Goal: Task Accomplishment & Management: Manage account settings

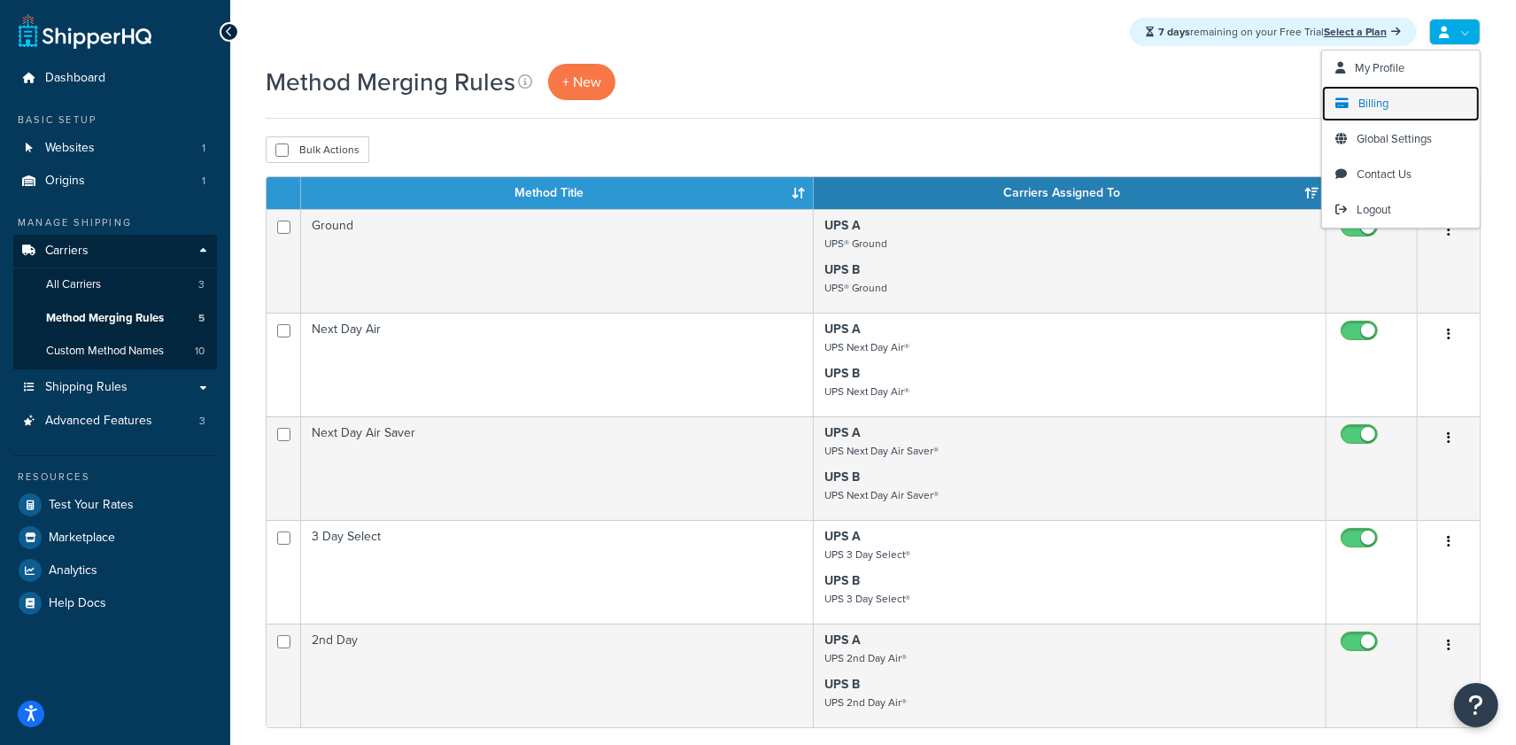
click at [1376, 98] on span "Billing" at bounding box center [1374, 103] width 30 height 17
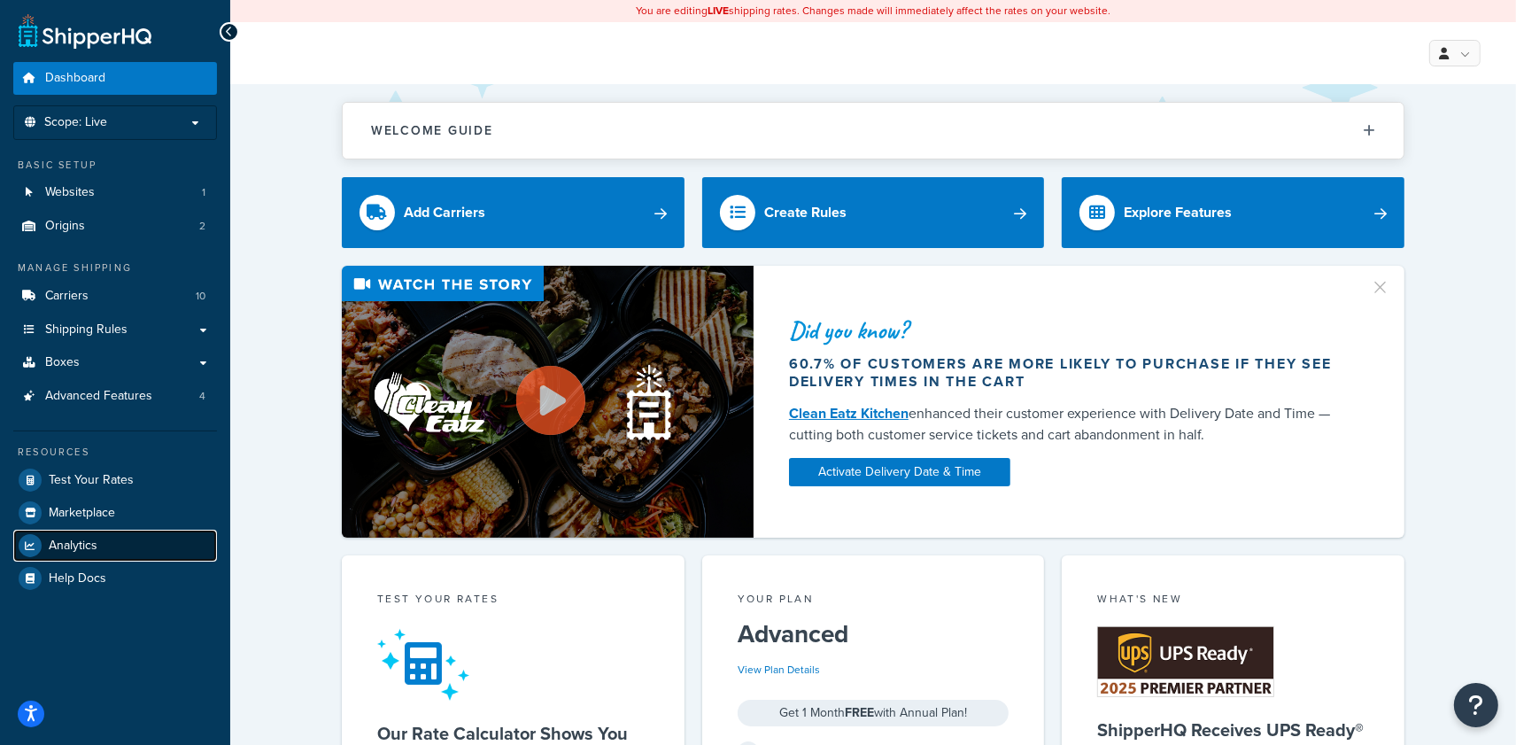
click at [53, 544] on span "Analytics" at bounding box center [73, 546] width 49 height 15
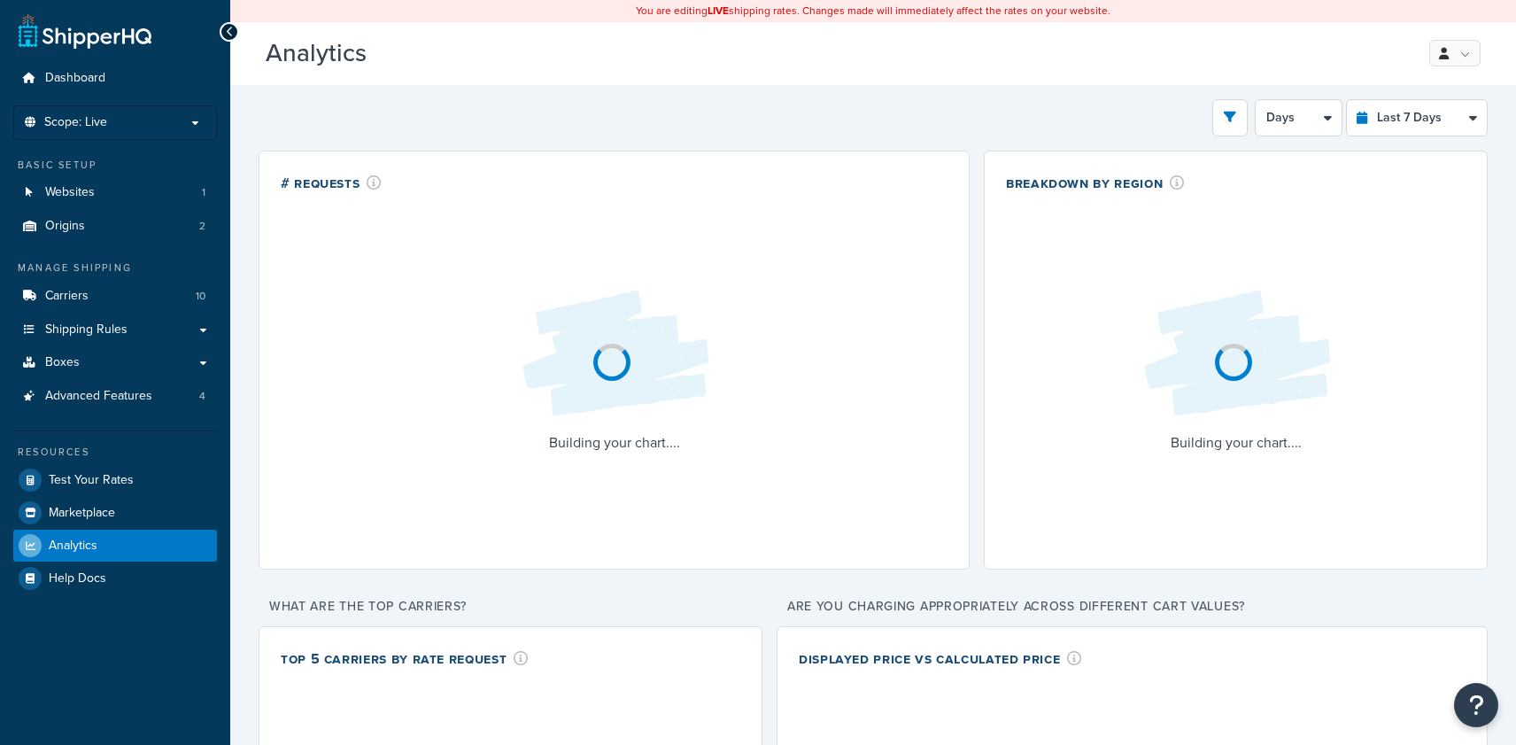
select select "last_7_days"
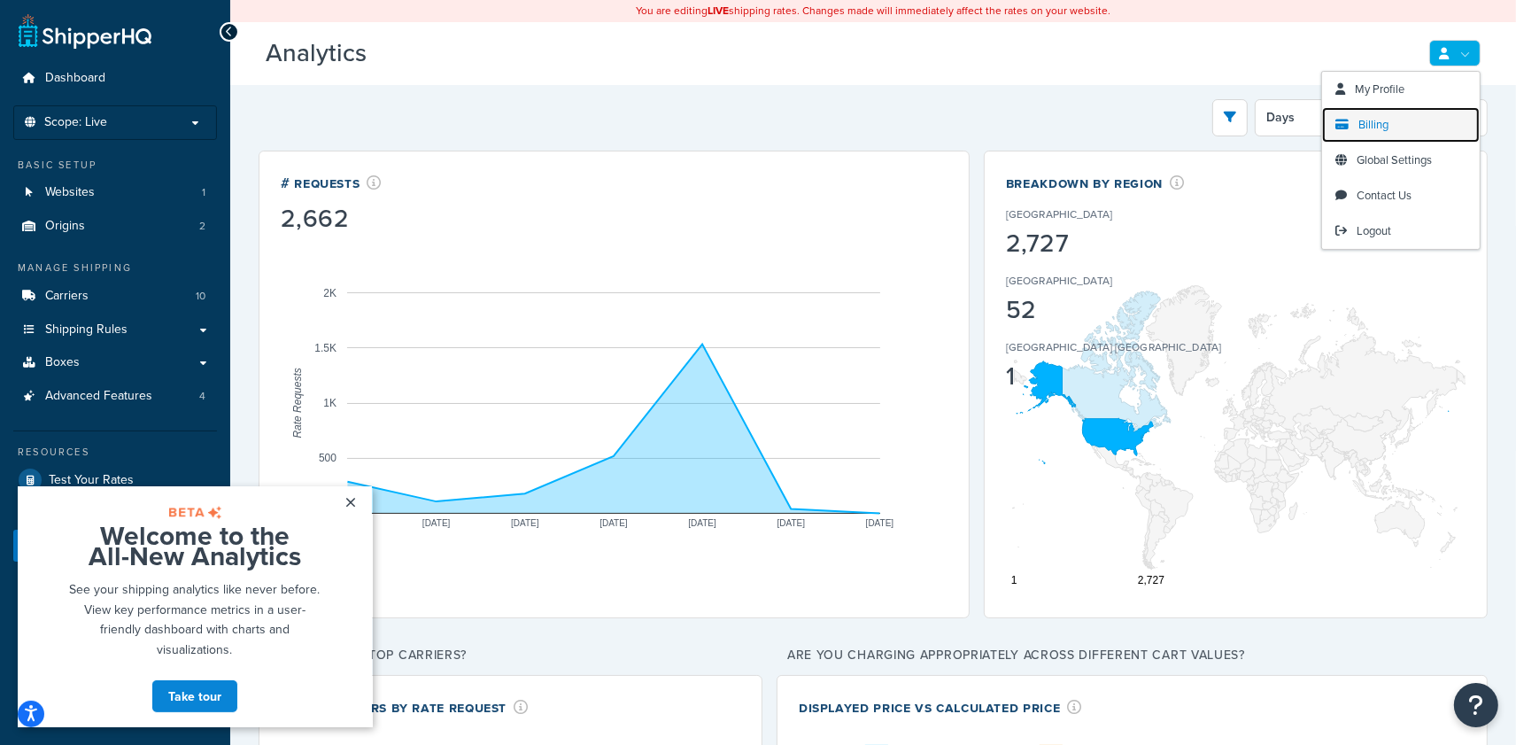
click at [1386, 128] on span "Billing" at bounding box center [1374, 124] width 30 height 17
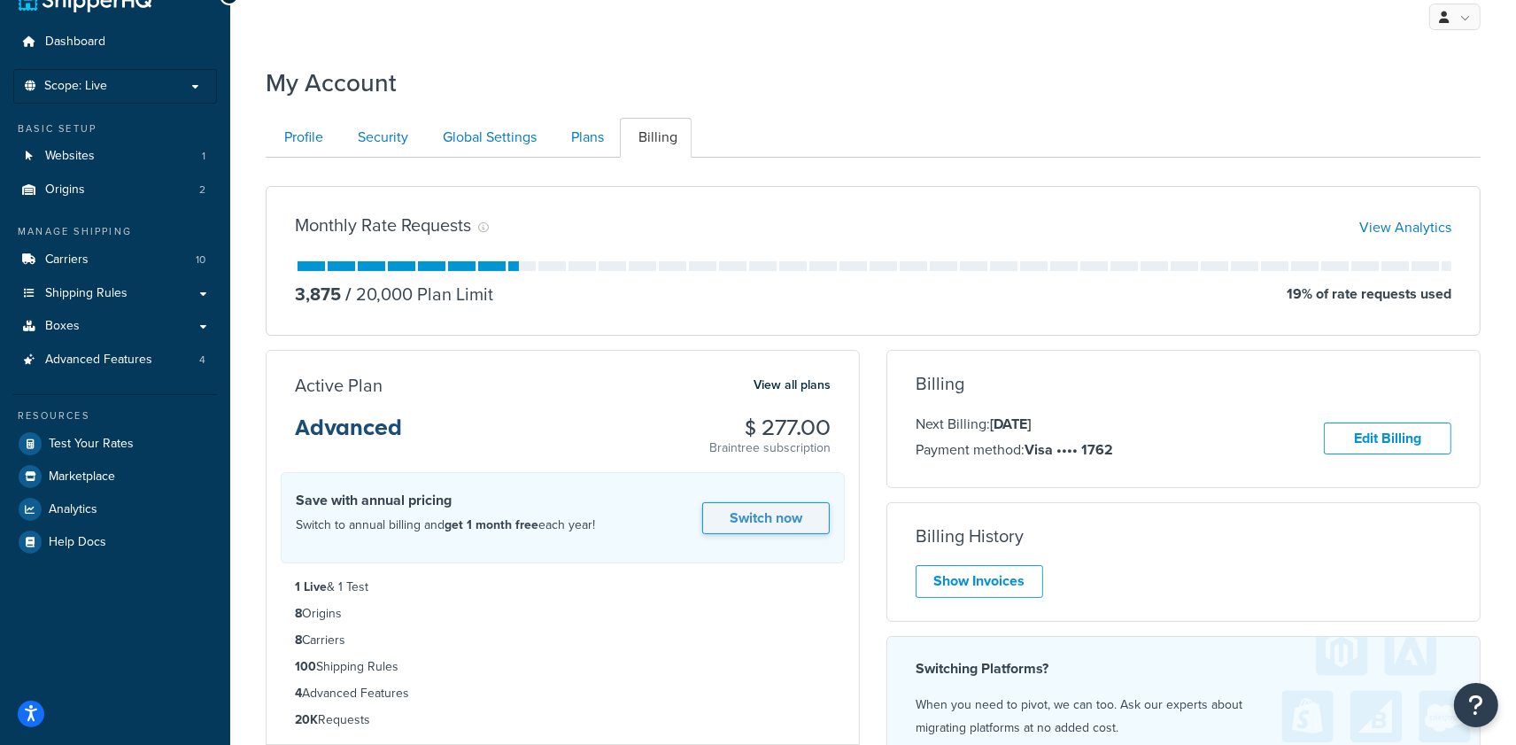
scroll to position [31, 0]
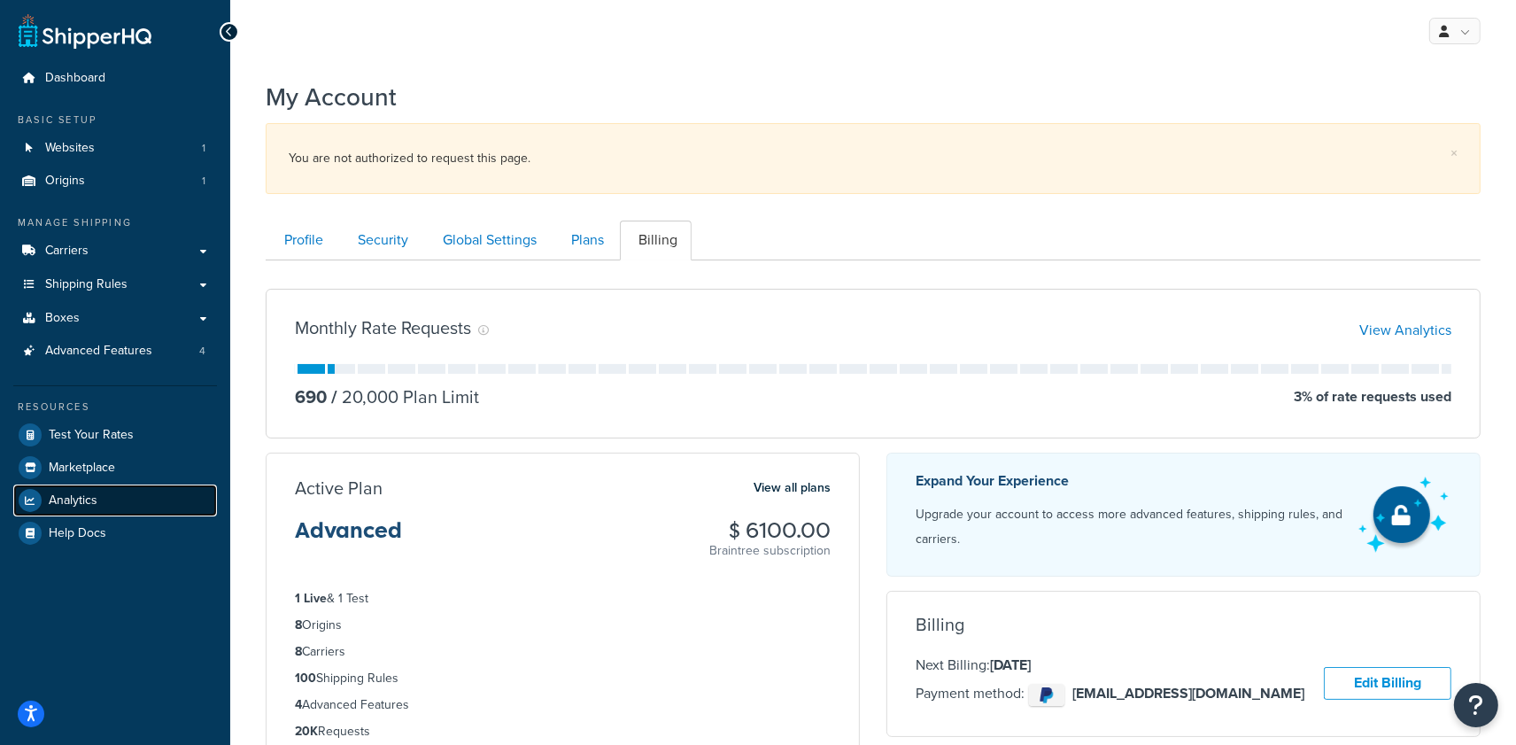
click at [97, 487] on link "Analytics" at bounding box center [115, 501] width 204 height 32
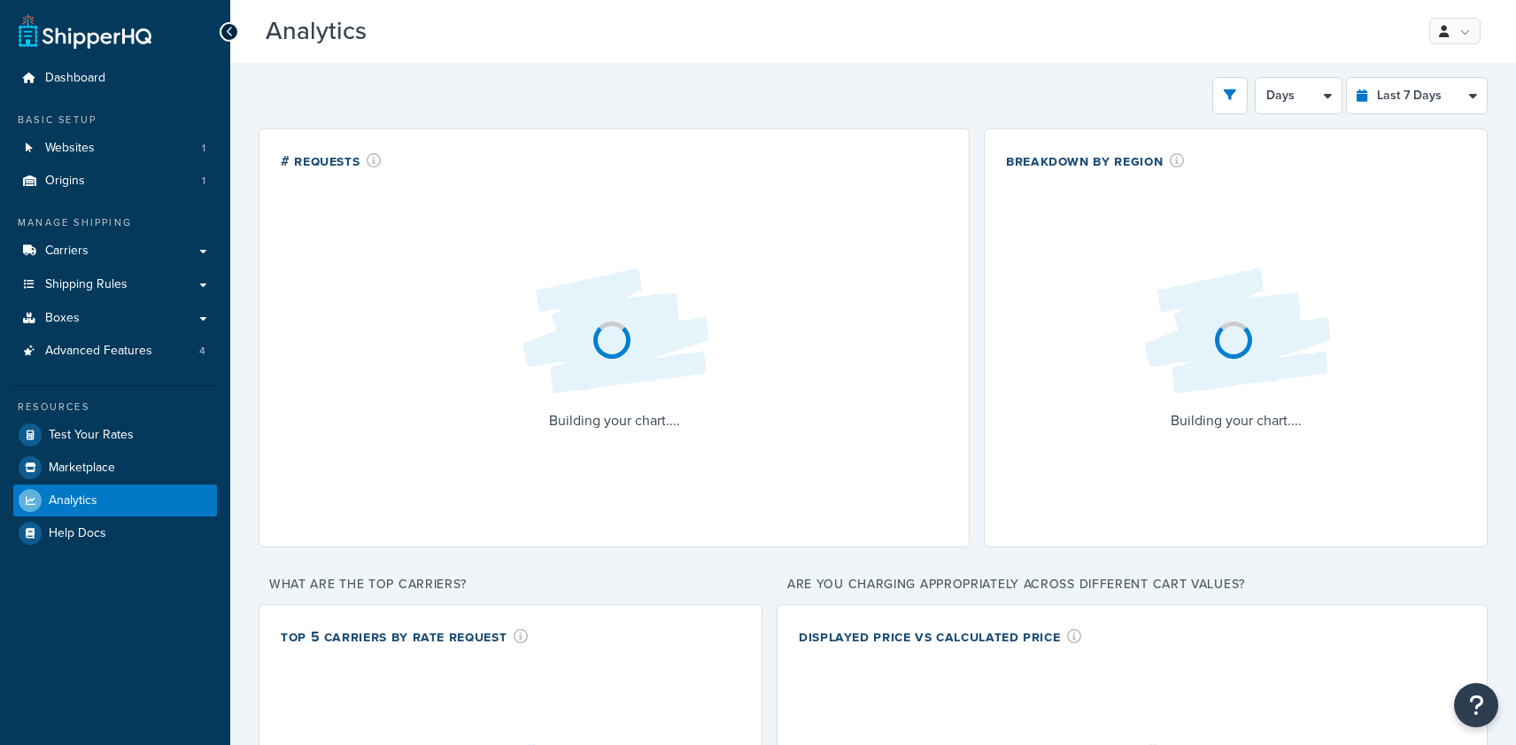
select select "last_7_days"
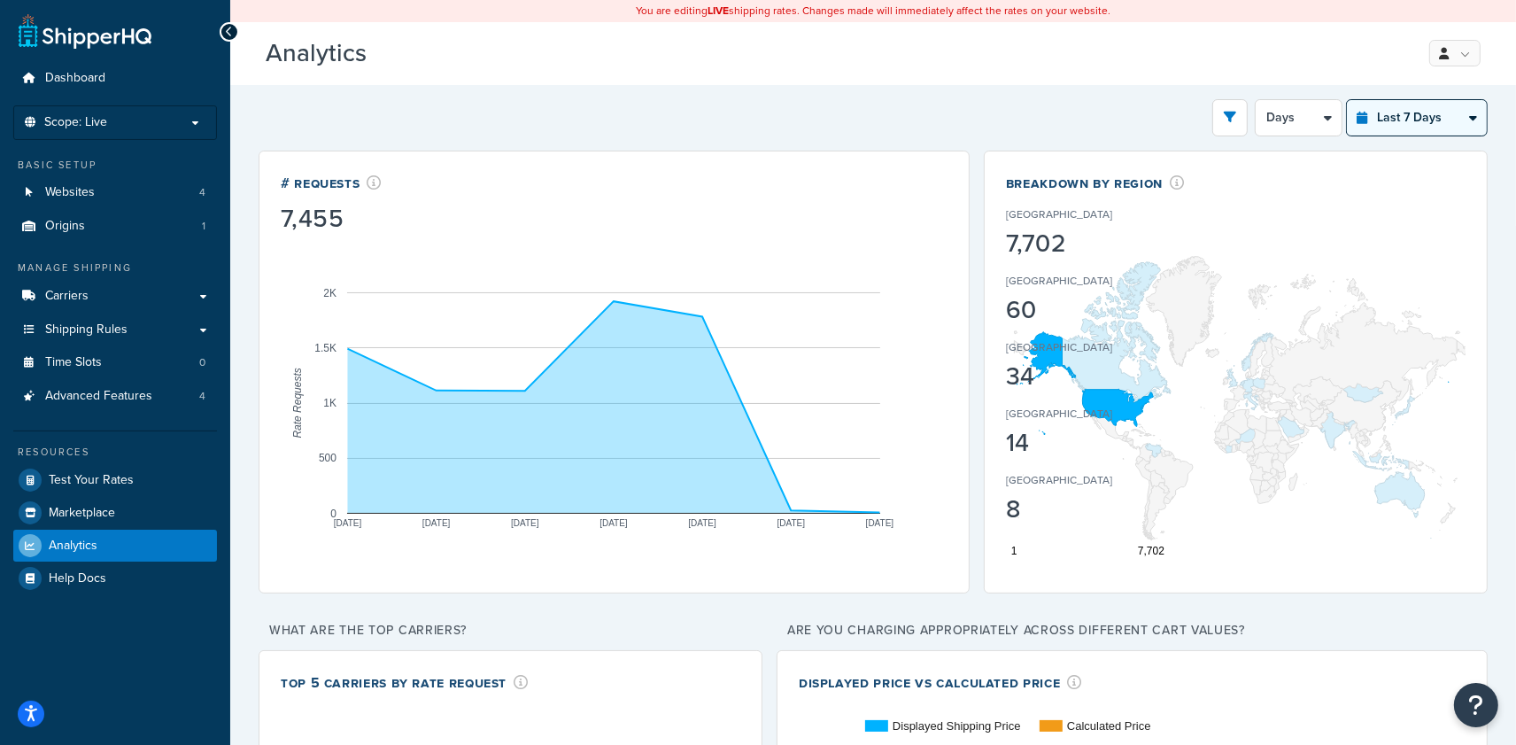
click at [1397, 110] on select "Last 24 Hours Last 7 Days Last 30 Days Last 3 Months Last 6 Months Last 12 Mont…" at bounding box center [1417, 117] width 140 height 35
select select "last_24_hours"
click at [1347, 100] on select "Last 24 Hours Last 7 Days Last 30 Days Last 3 Months Last 6 Months Last 12 Mont…" at bounding box center [1417, 117] width 140 height 35
select select "1h"
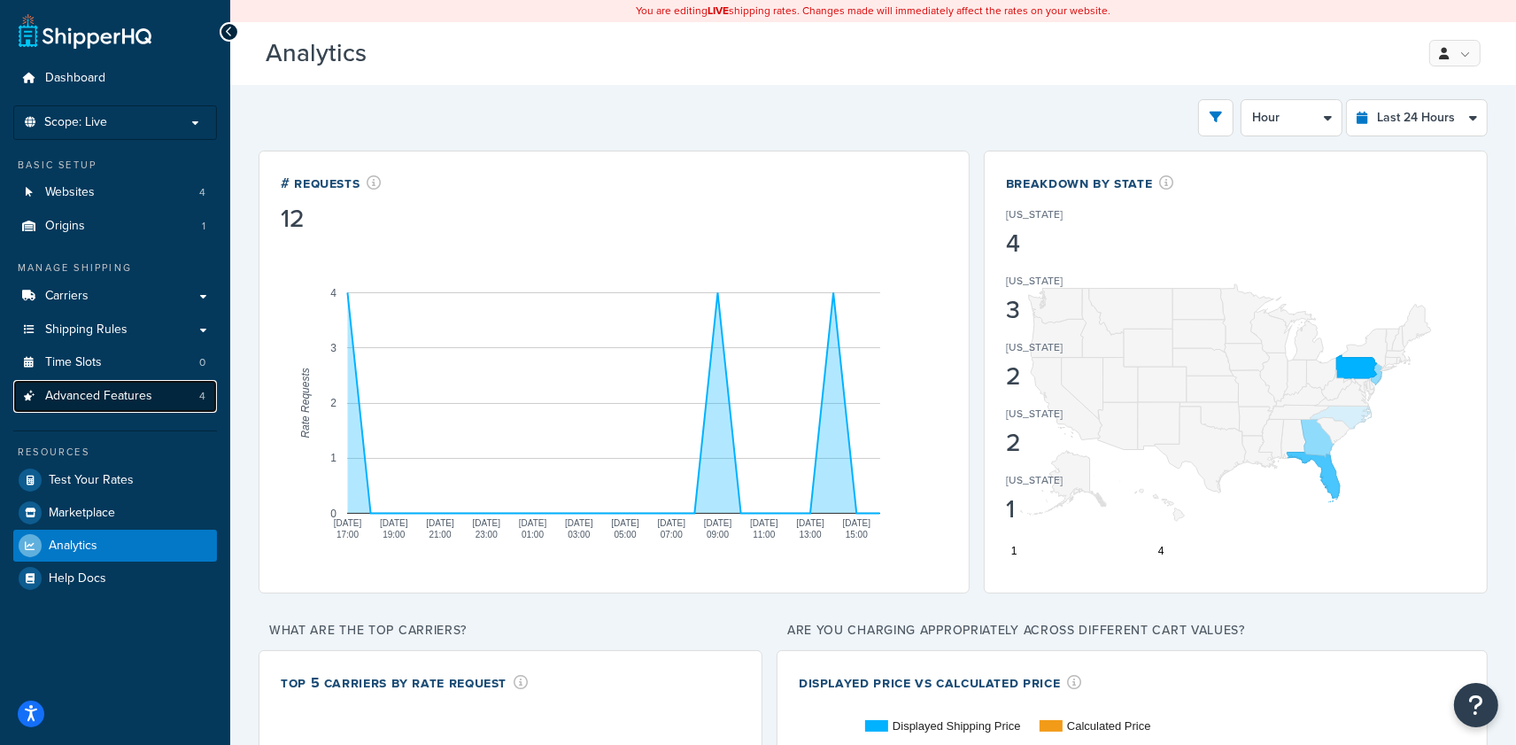
click at [121, 411] on link "Advanced Features 4" at bounding box center [115, 396] width 204 height 33
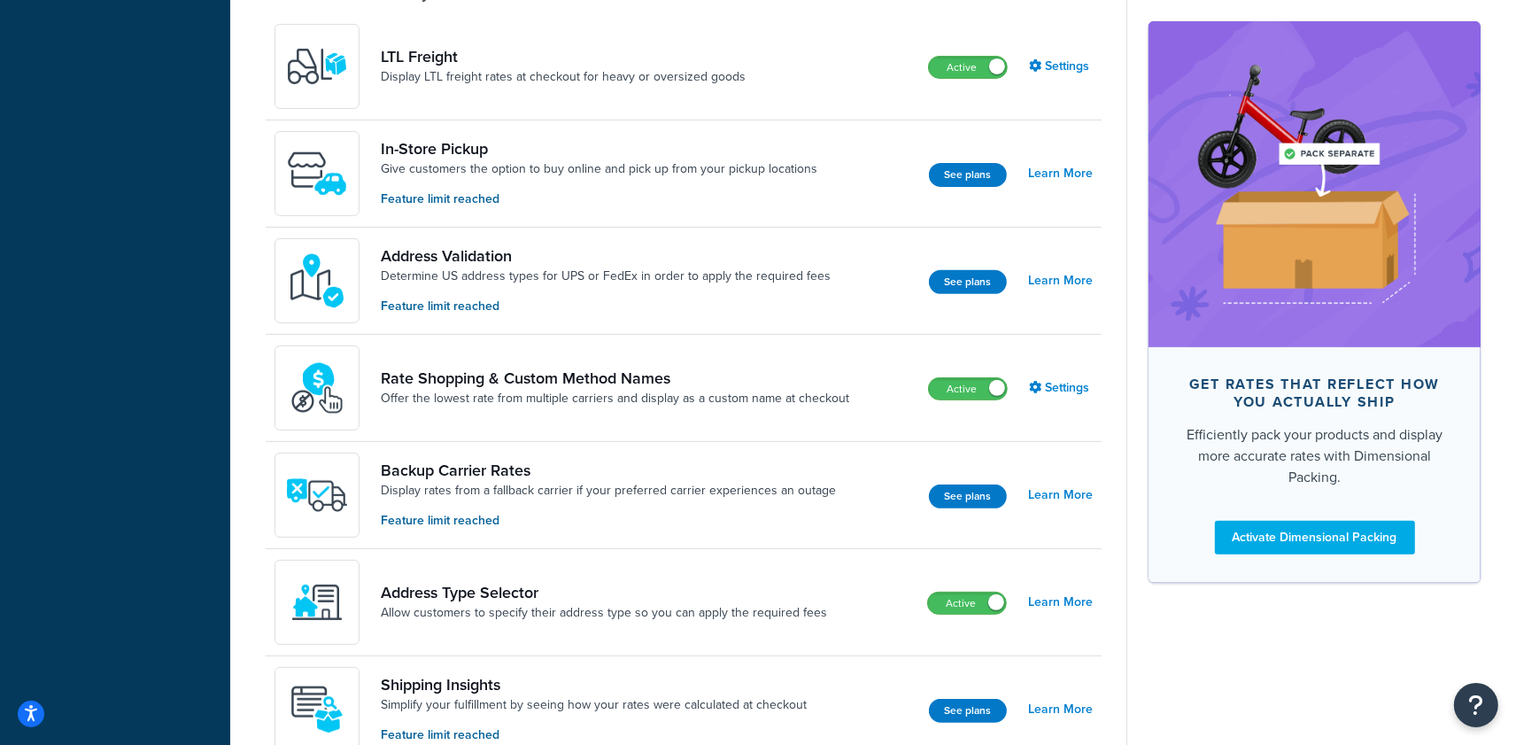
scroll to position [932, 0]
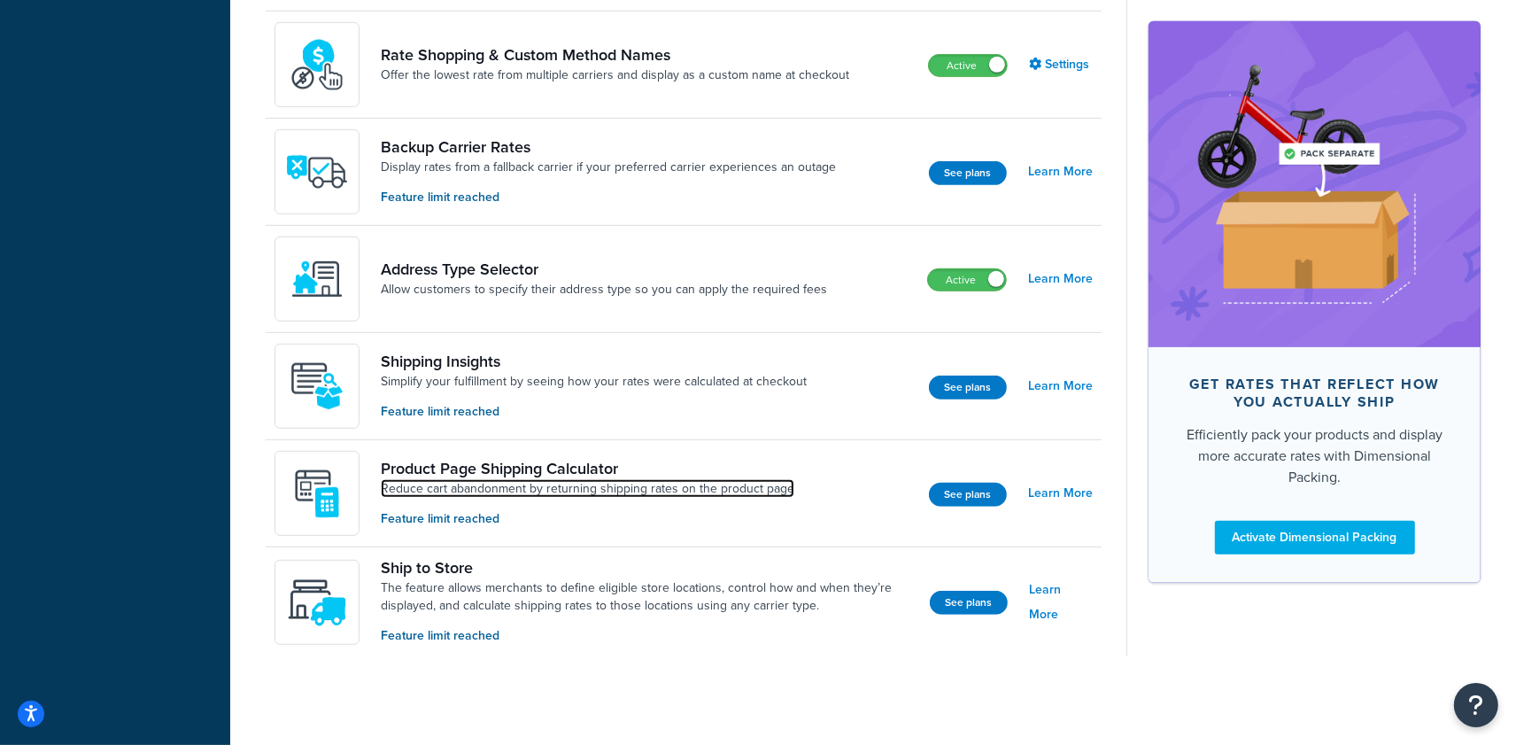
click at [678, 485] on link "Reduce cart abandonment by returning shipping rates on the product page" at bounding box center [588, 489] width 414 height 18
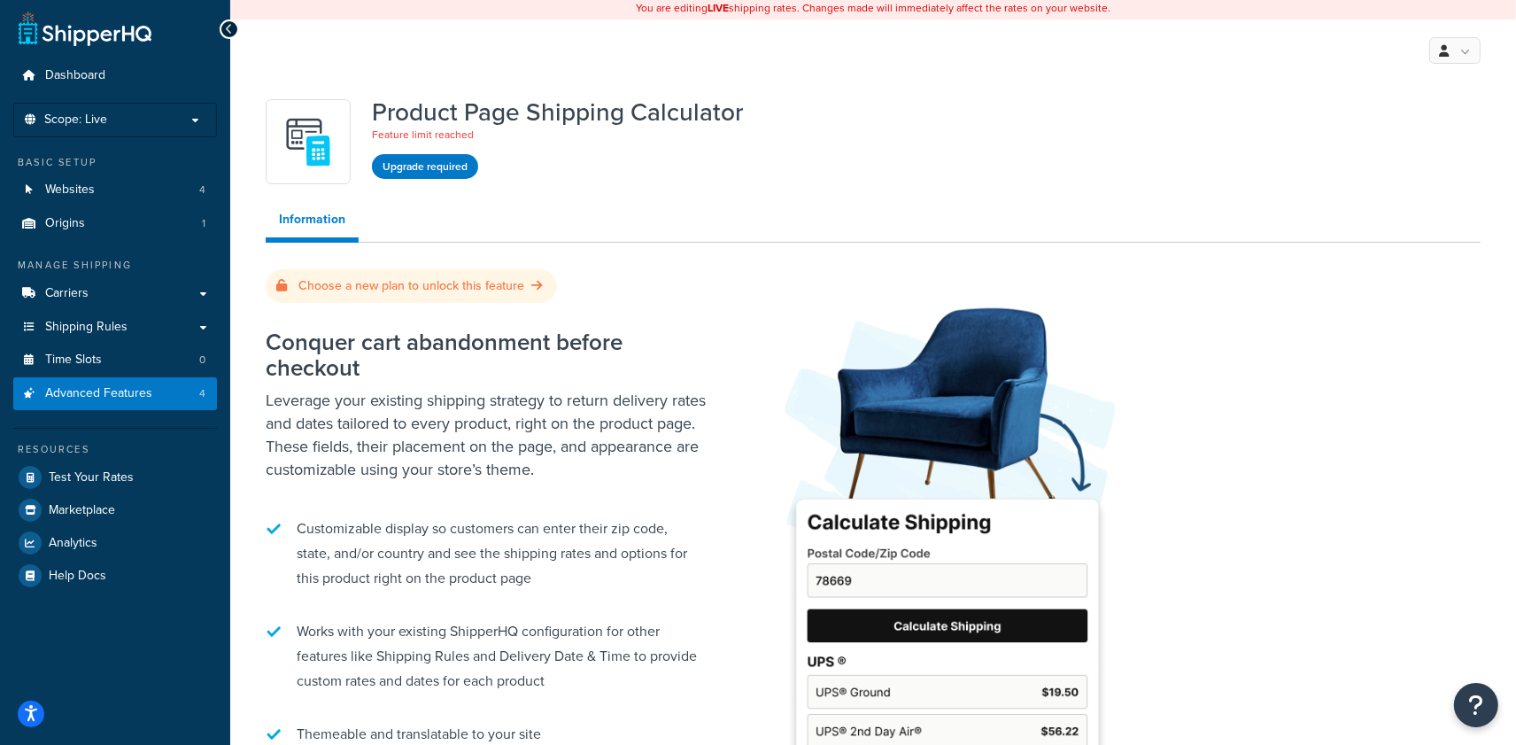
scroll to position [206, 0]
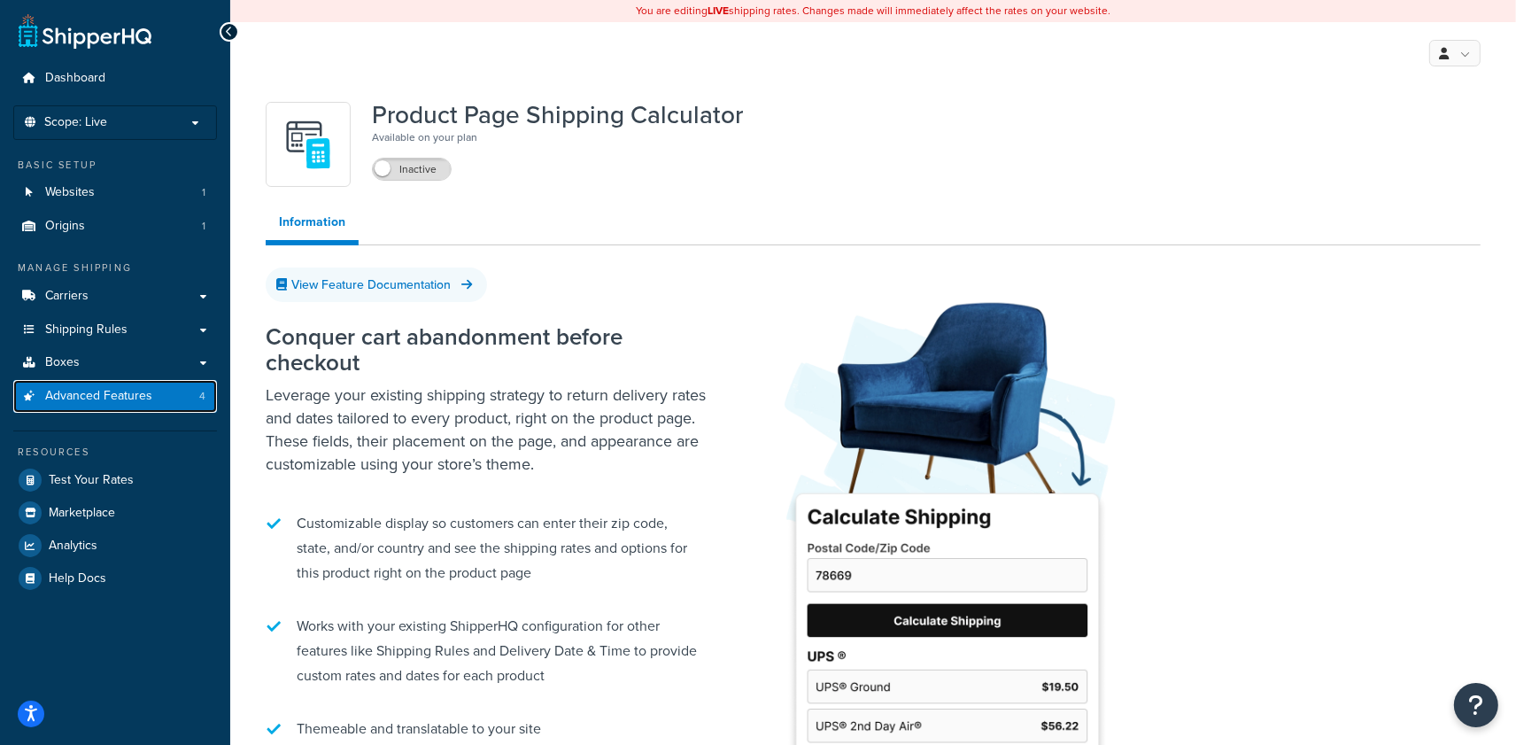
click at [90, 398] on span "Advanced Features" at bounding box center [98, 396] width 107 height 15
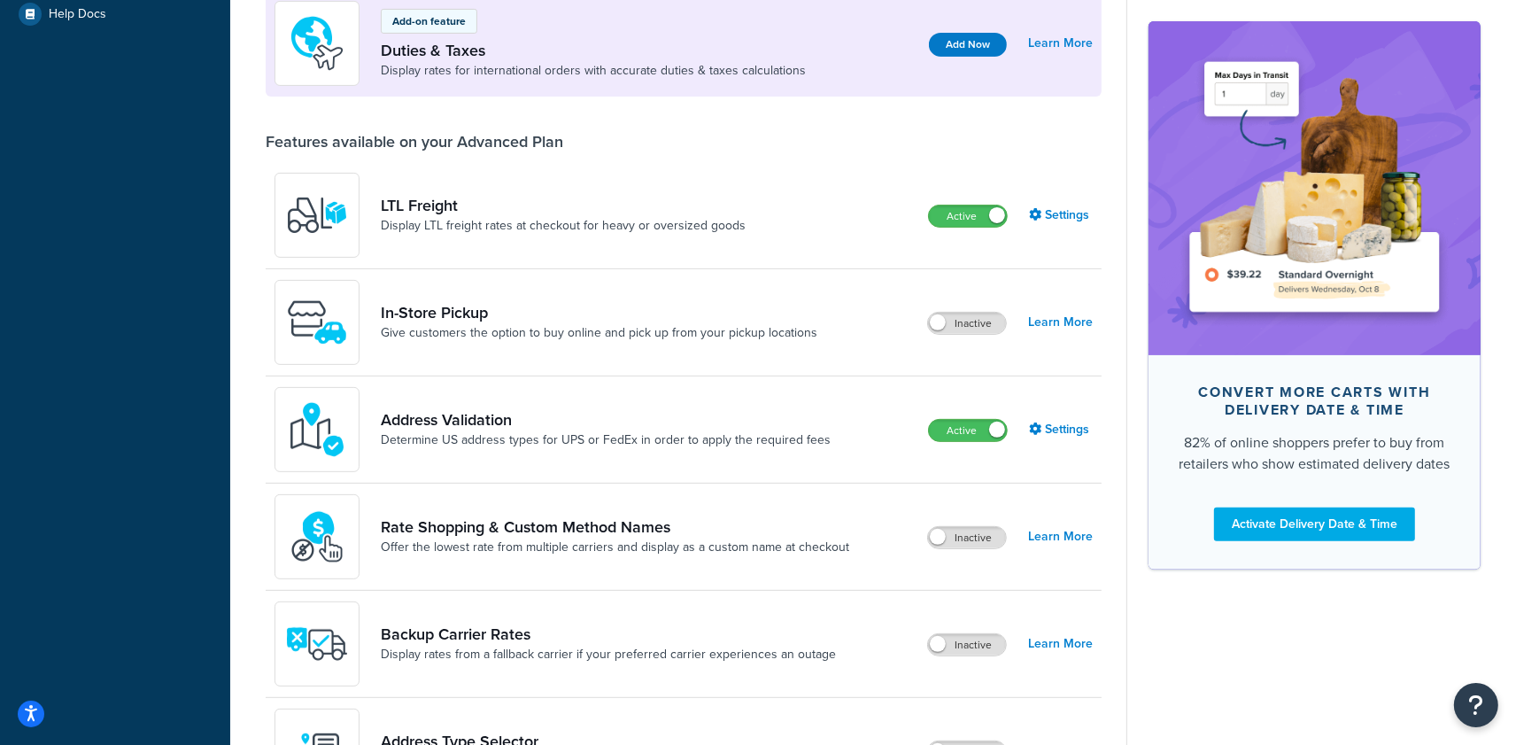
scroll to position [562, 0]
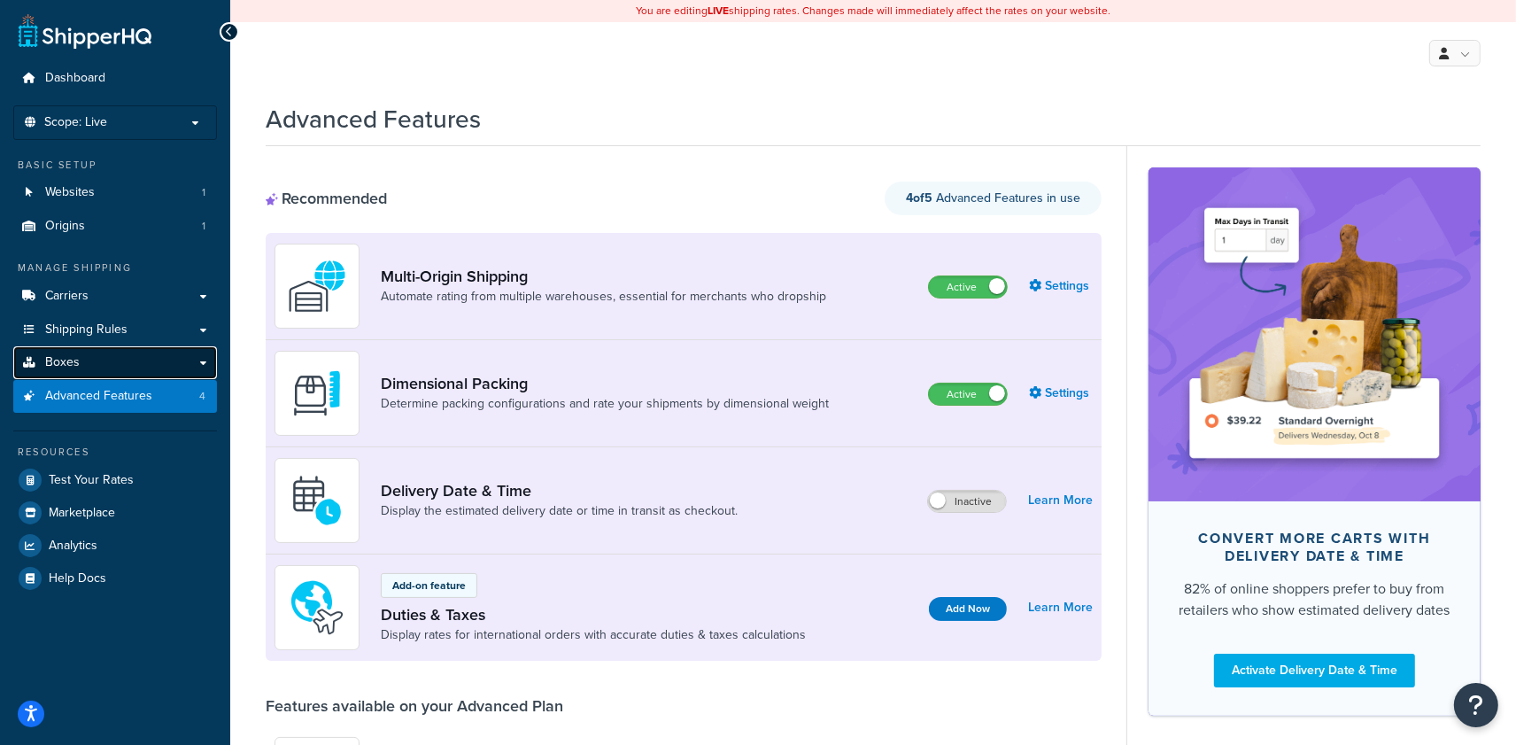
click at [133, 371] on link "Boxes" at bounding box center [115, 362] width 204 height 33
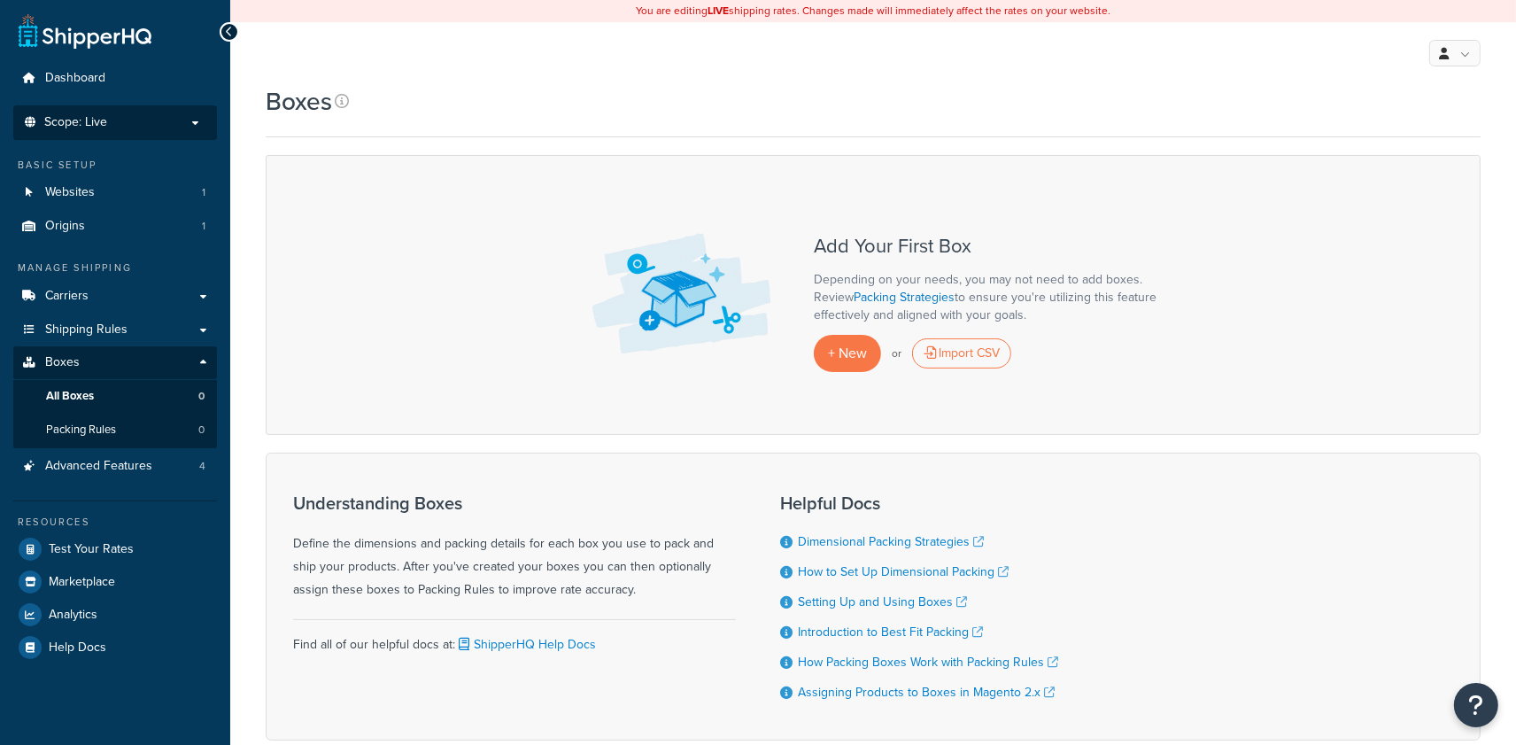
click at [149, 128] on p "Scope: Live" at bounding box center [115, 122] width 188 height 15
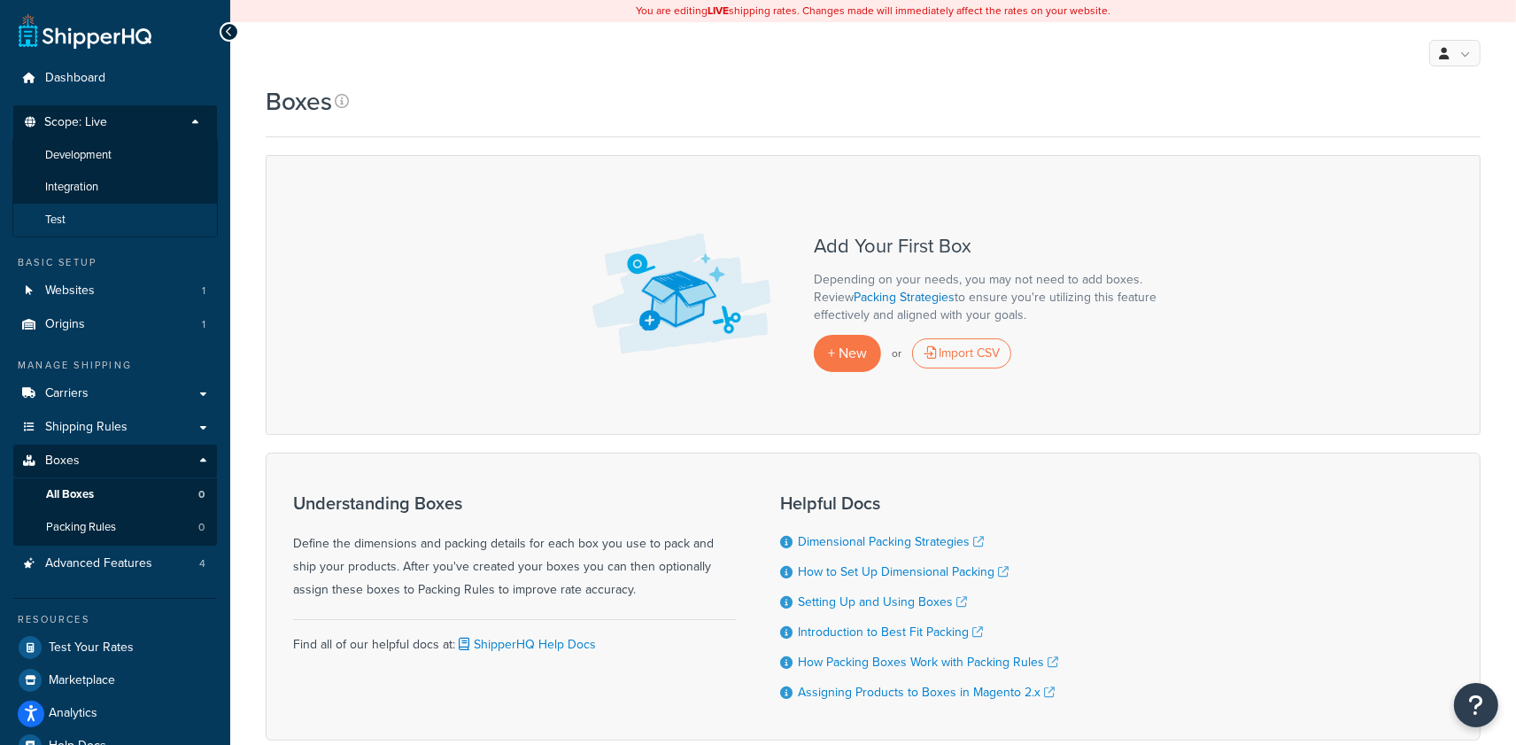
click at [79, 222] on li "Test" at bounding box center [114, 220] width 205 height 33
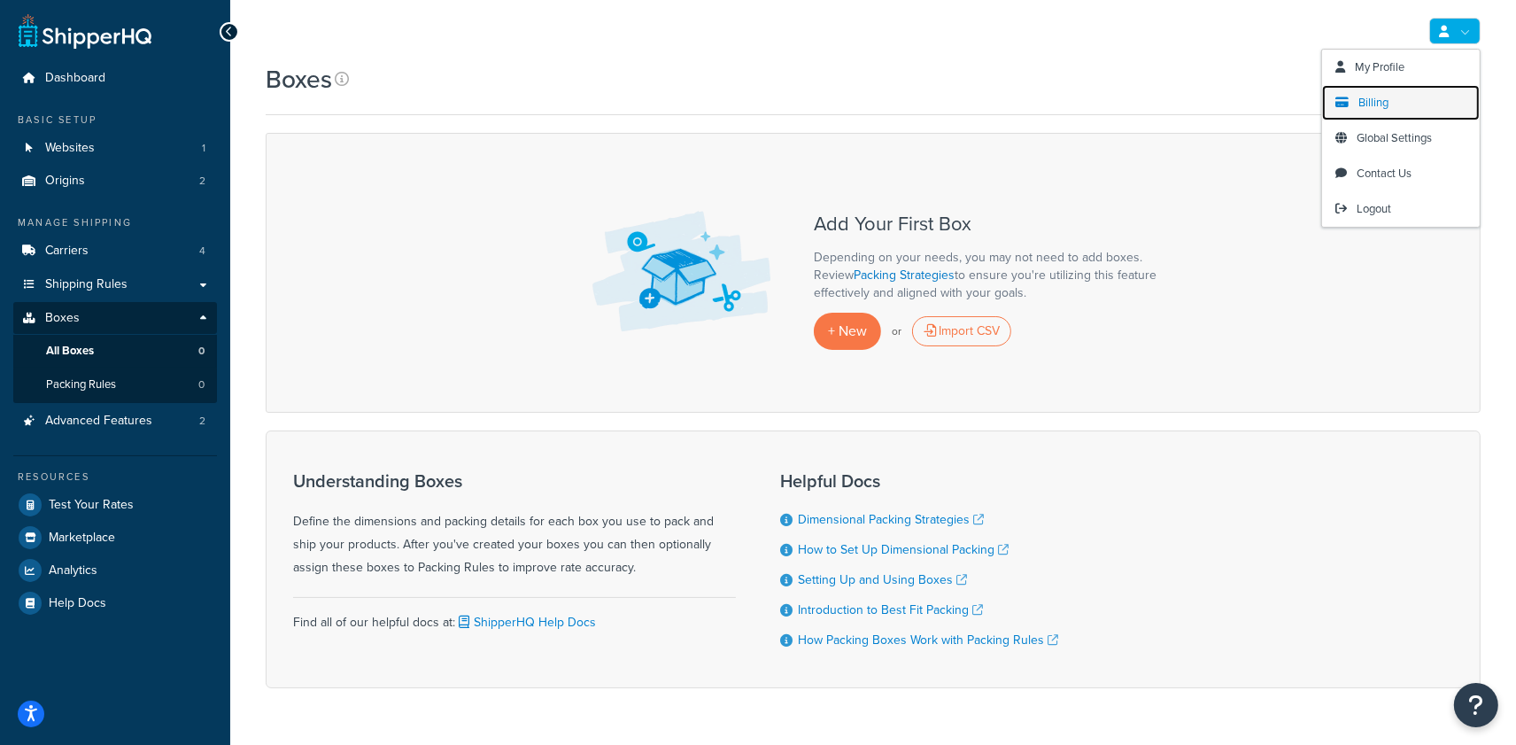
click at [1369, 105] on span "Billing" at bounding box center [1374, 102] width 30 height 17
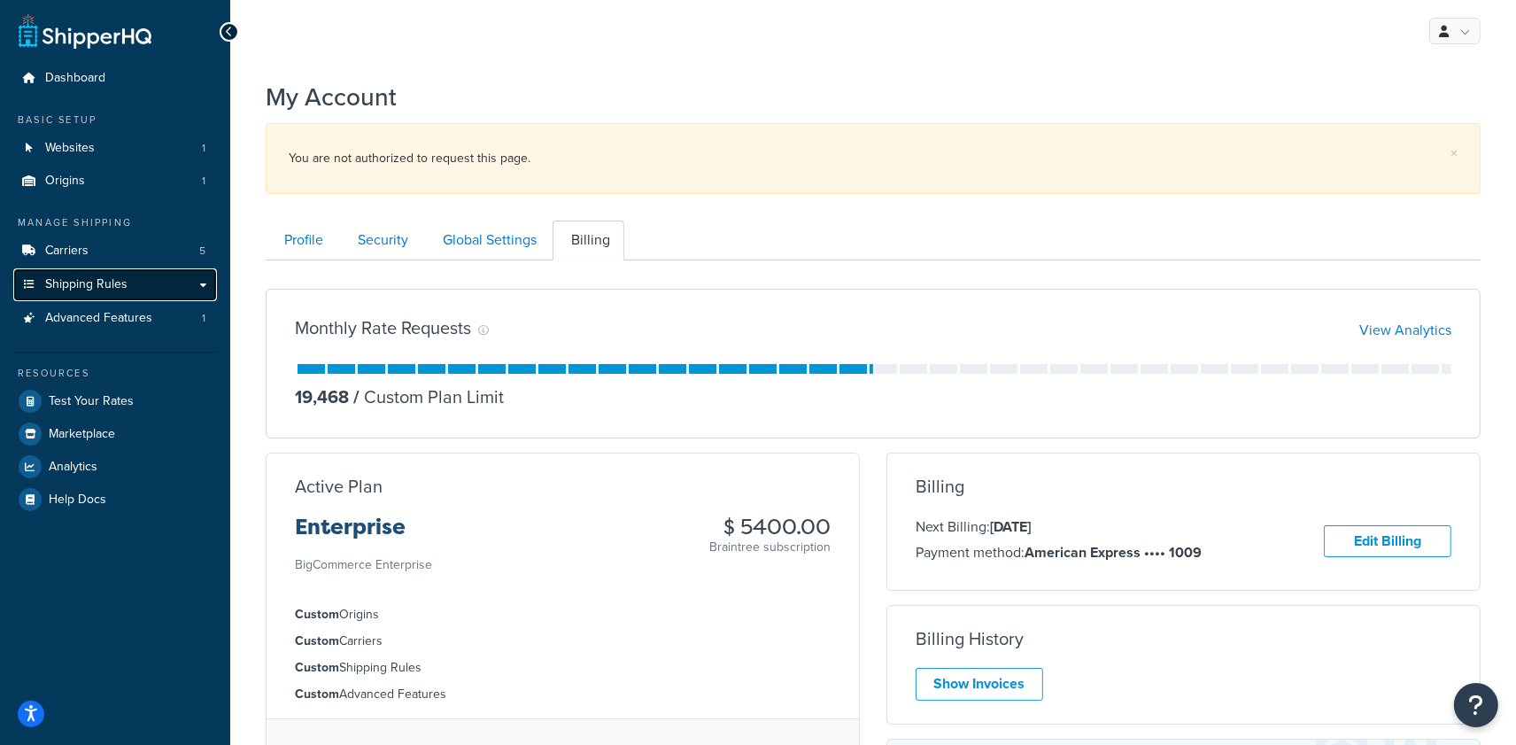
click at [150, 271] on link "Shipping Rules" at bounding box center [115, 284] width 204 height 33
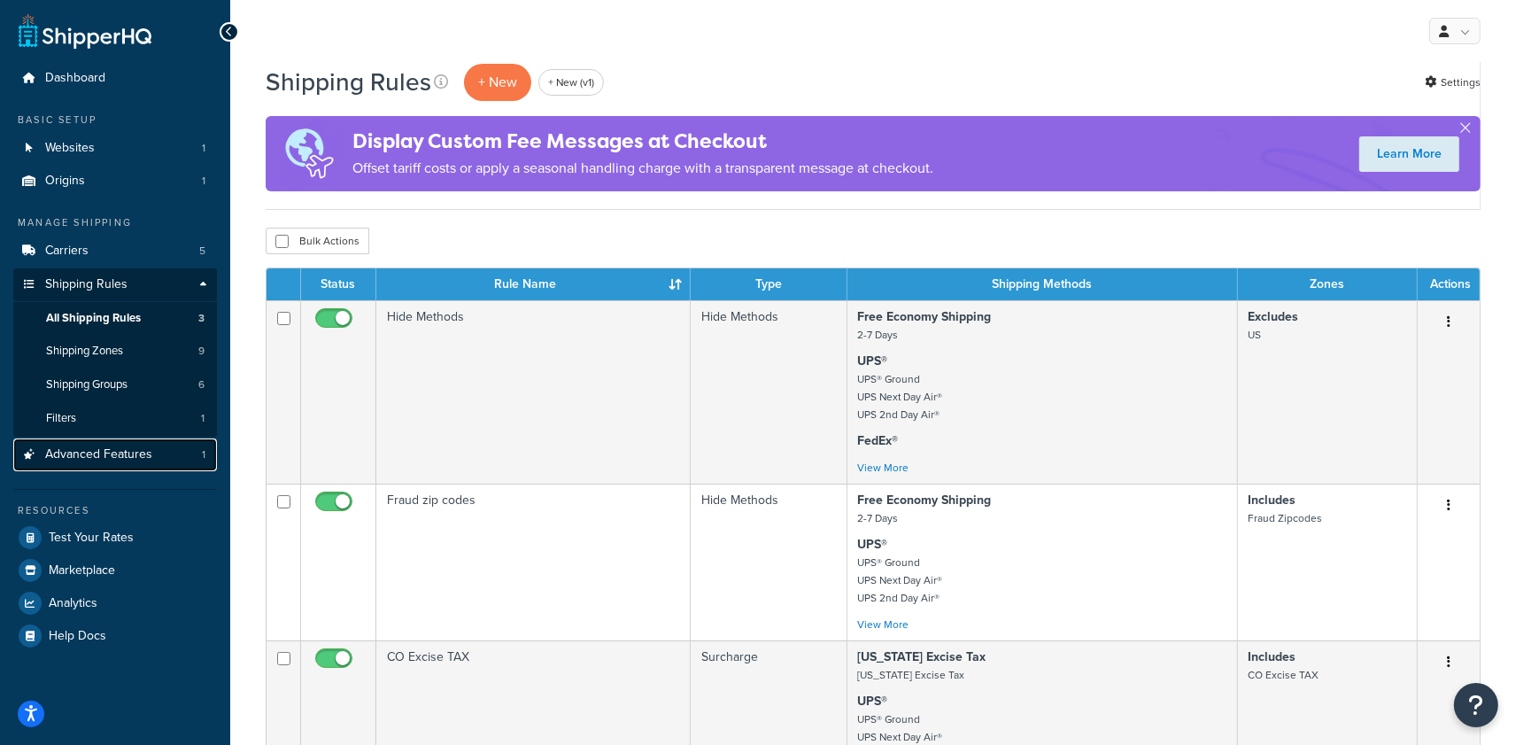
click at [160, 448] on link "Advanced Features 1" at bounding box center [115, 454] width 204 height 33
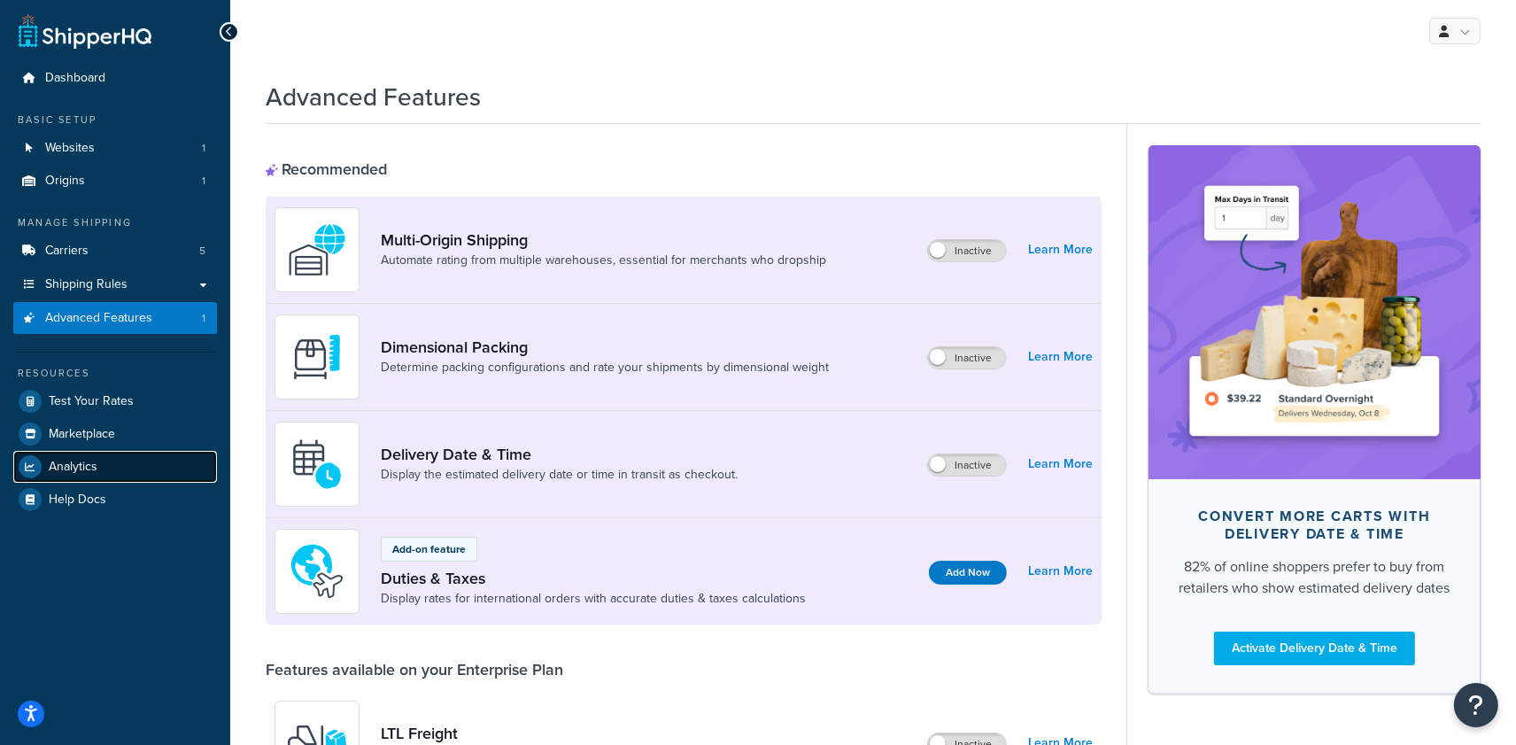
click at [108, 461] on link "Analytics" at bounding box center [115, 467] width 204 height 32
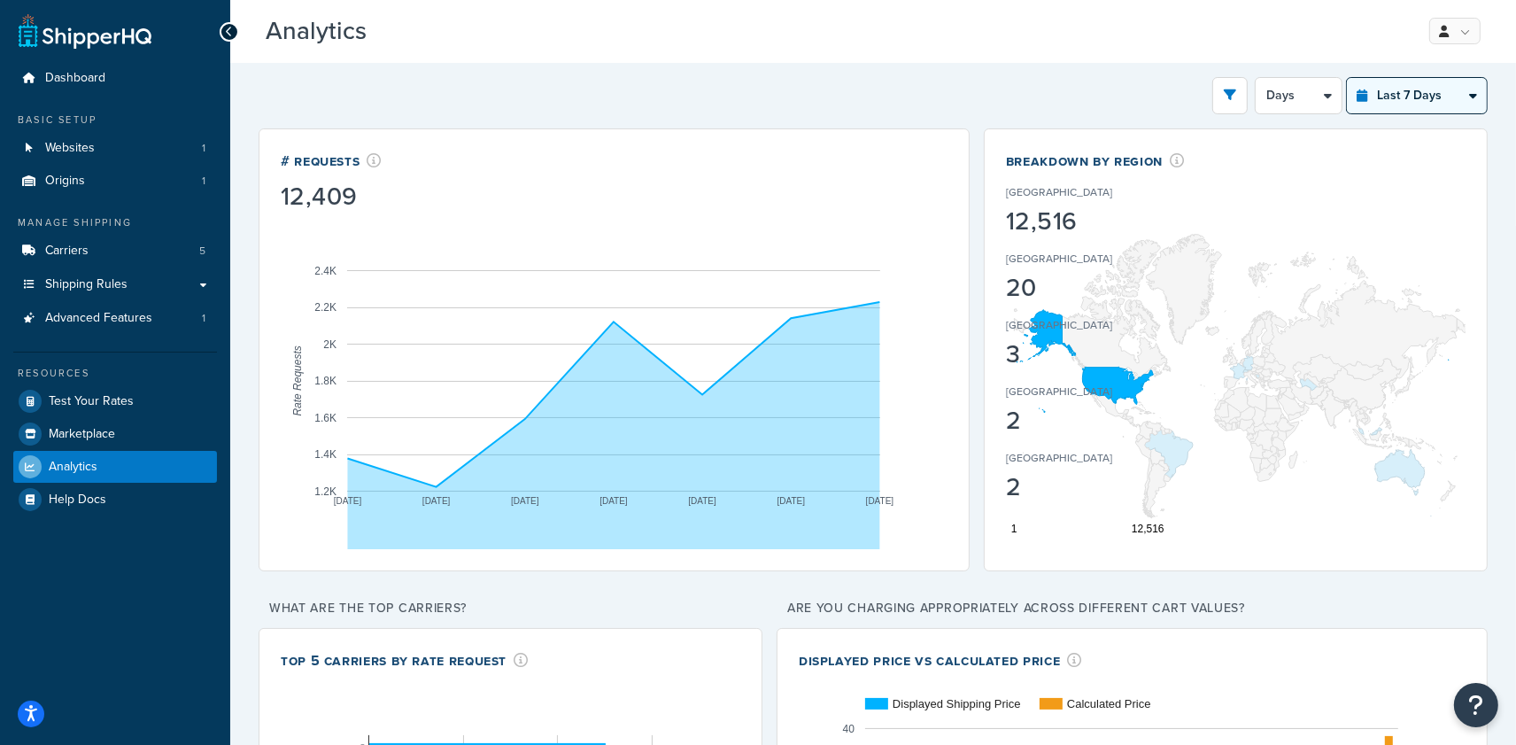
click at [1438, 107] on select "Last 24 Hours Last 7 Days Last 30 Days Last 3 Months Last 6 Months Last 12 Mont…" at bounding box center [1417, 95] width 140 height 35
select select "last_3_months"
click at [1347, 78] on select "Last 24 Hours Last 7 Days Last 30 Days Last 3 Months Last 6 Months Last 12 Mont…" at bounding box center [1417, 95] width 140 height 35
select select "1w"
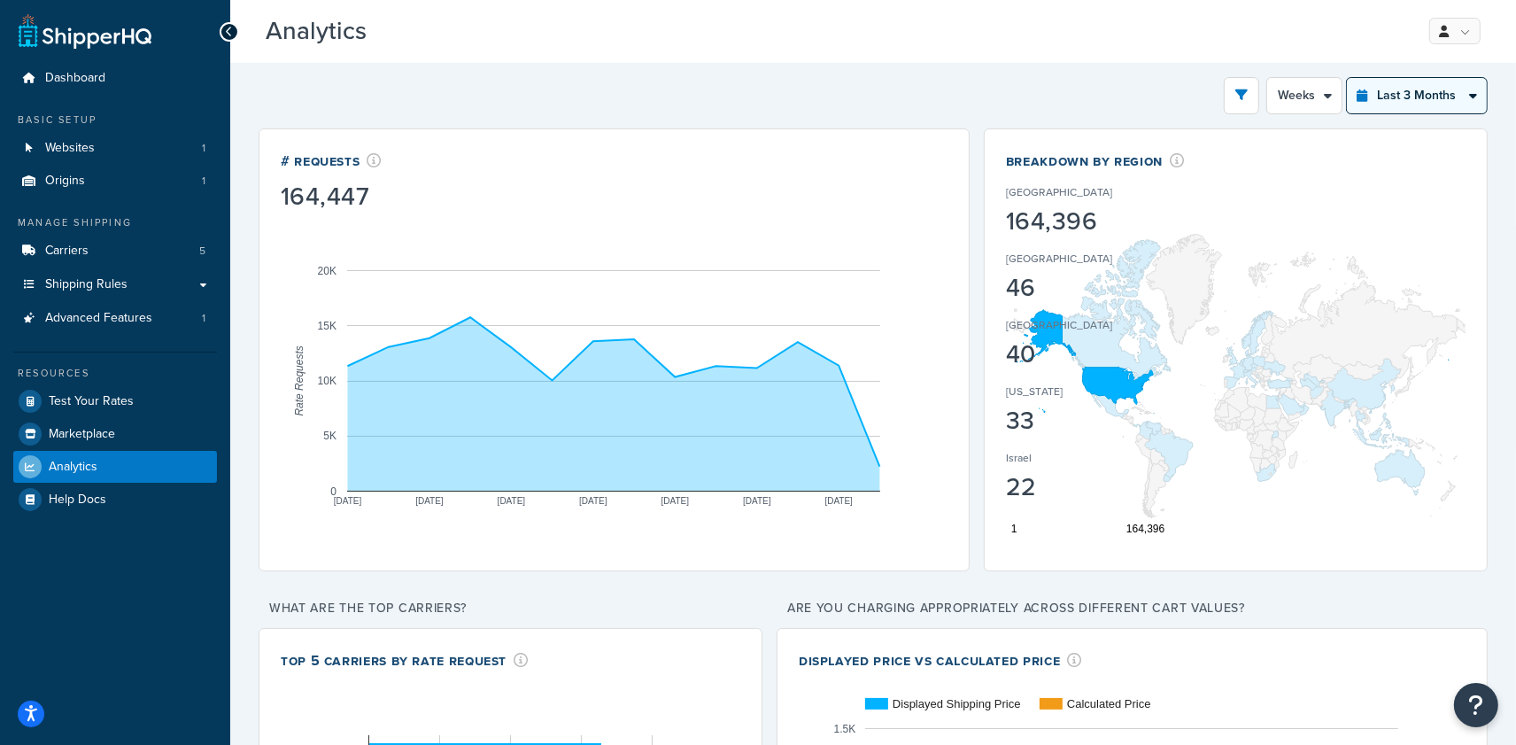
click at [1424, 101] on select "Last 24 Hours Last 7 Days Last 30 Days Last 3 Months Last 6 Months Last 12 Mont…" at bounding box center [1417, 95] width 140 height 35
click at [1347, 78] on select "Last 24 Hours Last 7 Days Last 30 Days Last 3 Months Last 6 Months Last 12 Mont…" at bounding box center [1417, 95] width 140 height 35
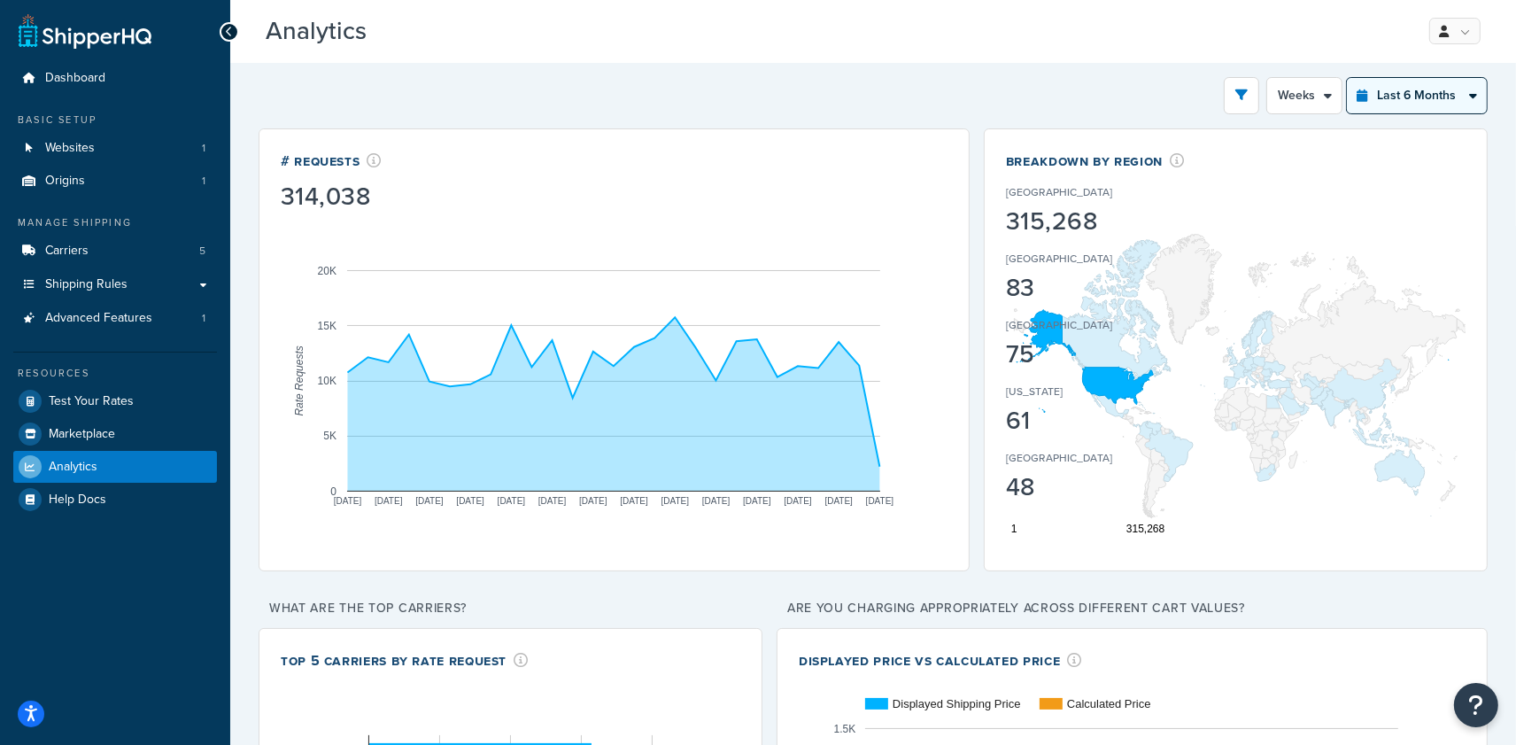
click at [1377, 97] on select "Last 24 Hours Last 7 Days Last 30 Days Last 3 Months Last 6 Months Last 12 Mont…" at bounding box center [1417, 95] width 140 height 35
select select "last_year"
click at [1347, 78] on select "Last 24 Hours Last 7 Days Last 30 Days Last 3 Months Last 6 Months Last 12 Mont…" at bounding box center [1417, 95] width 140 height 35
select select "1M"
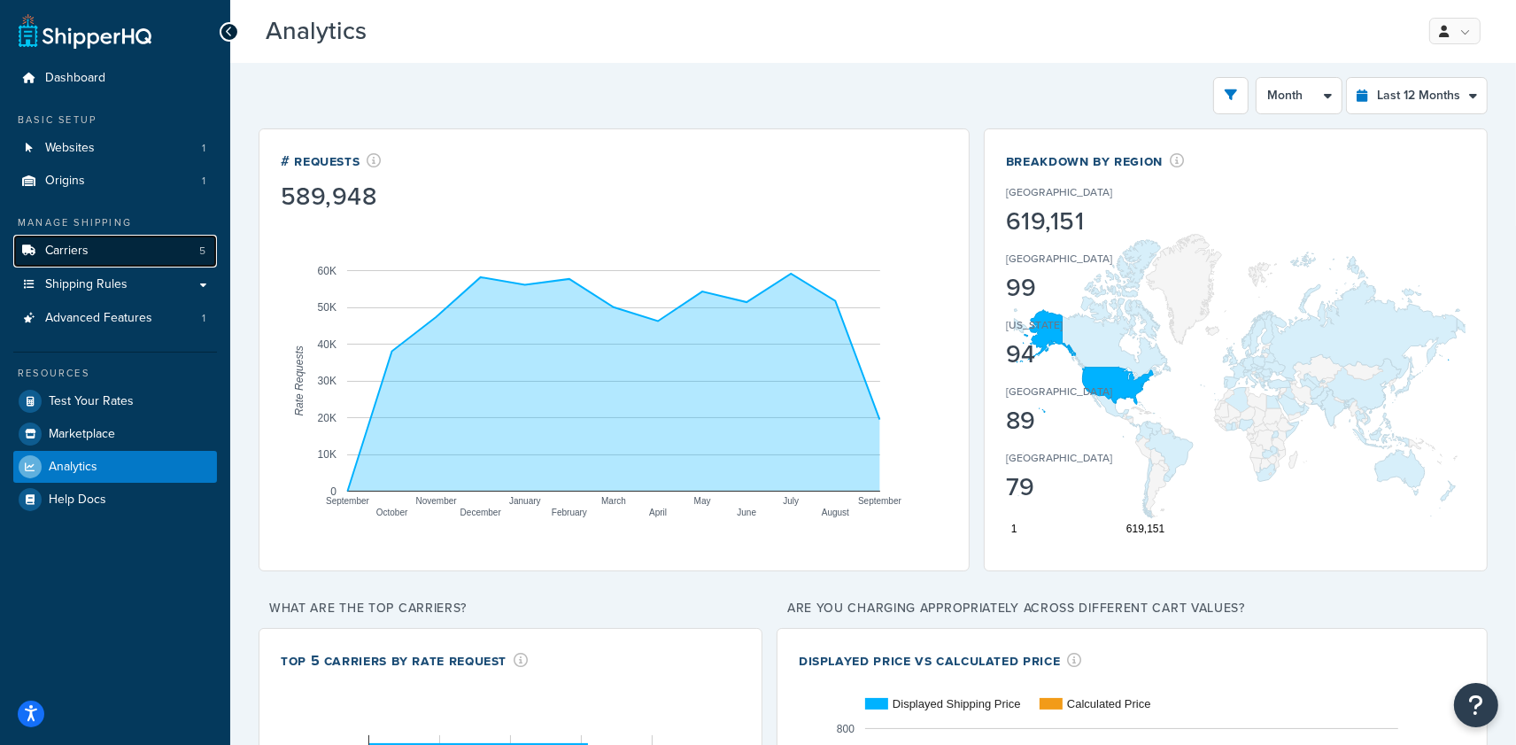
click at [113, 252] on link "Carriers 5" at bounding box center [115, 251] width 204 height 33
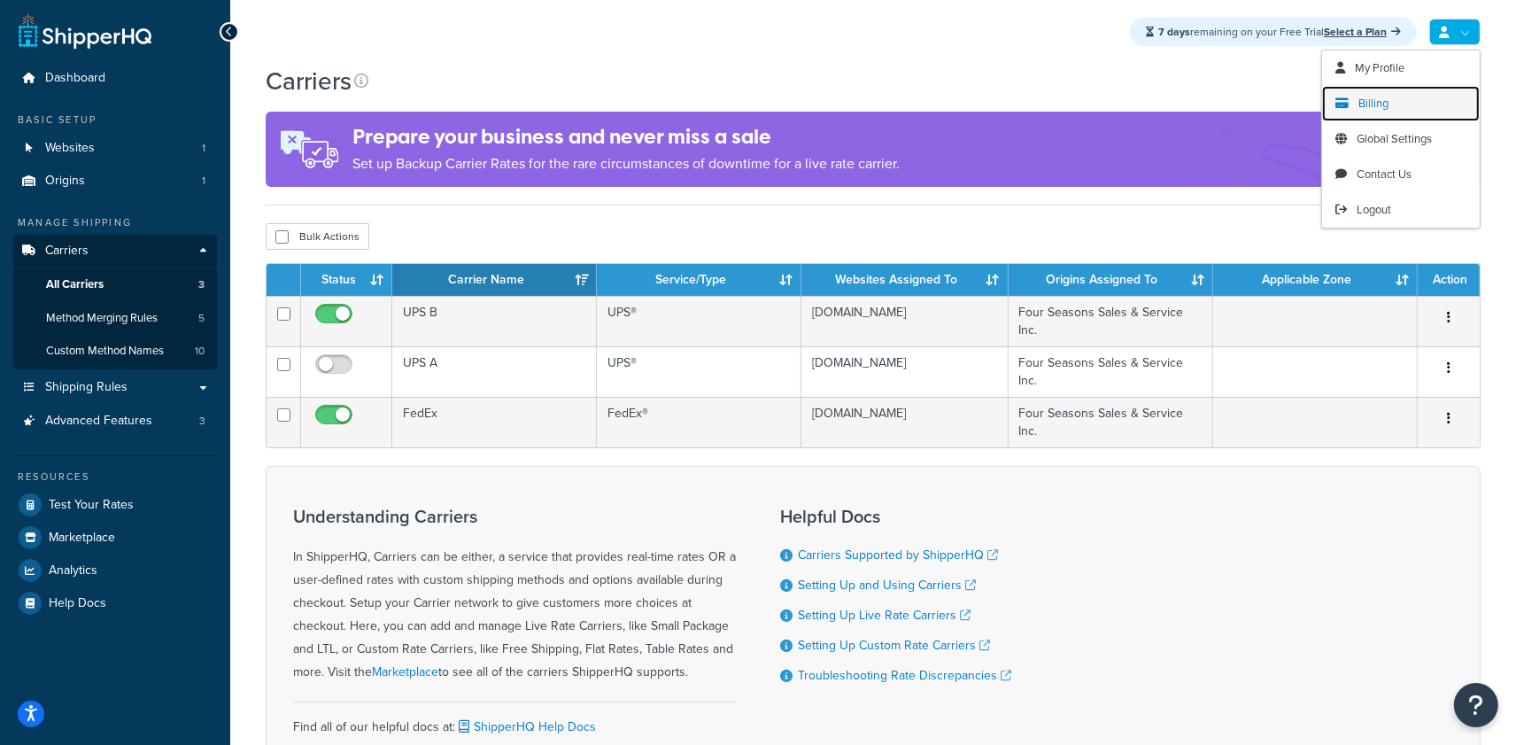
click at [1385, 101] on span "Billing" at bounding box center [1374, 103] width 30 height 17
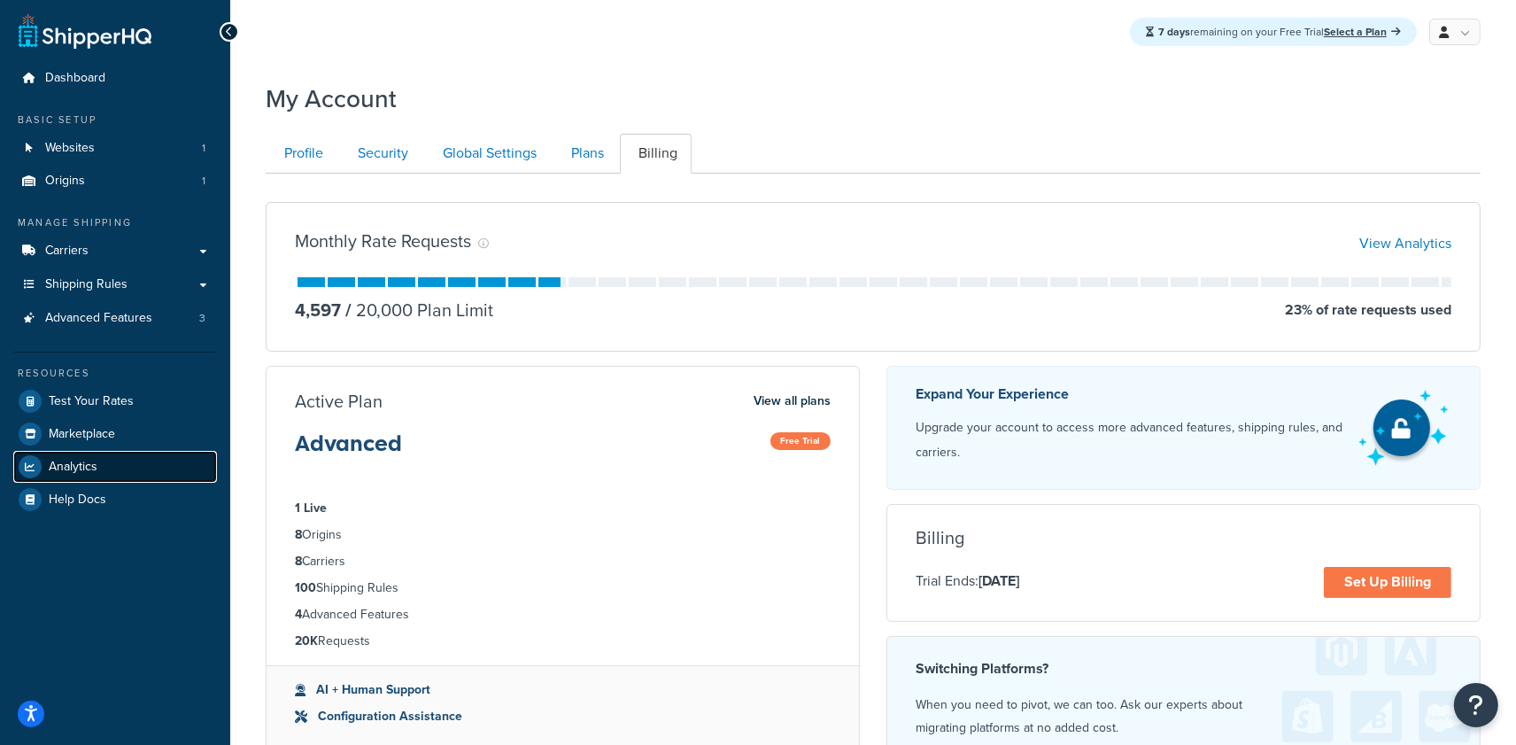
click at [101, 466] on link "Analytics" at bounding box center [115, 467] width 204 height 32
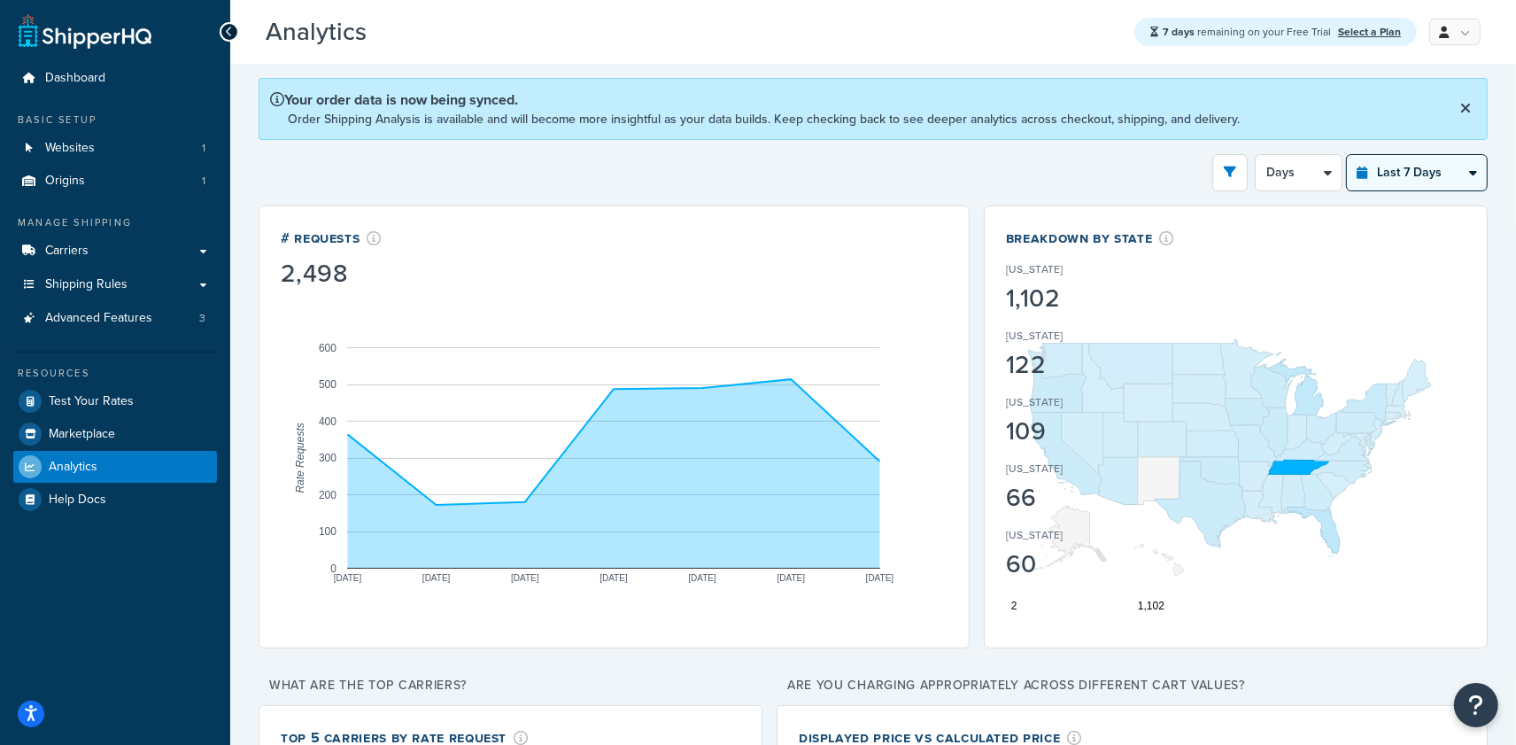
click at [1441, 157] on select "Last 24 Hours Last 7 Days Last 30 Days Last 3 Months Last 6 Months Last 12 Mont…" at bounding box center [1417, 172] width 140 height 35
select select "last_year"
click at [1347, 155] on select "Last 24 Hours Last 7 Days Last 30 Days Last 3 Months Last 6 Months Last 12 Mont…" at bounding box center [1417, 172] width 140 height 35
select select "1M"
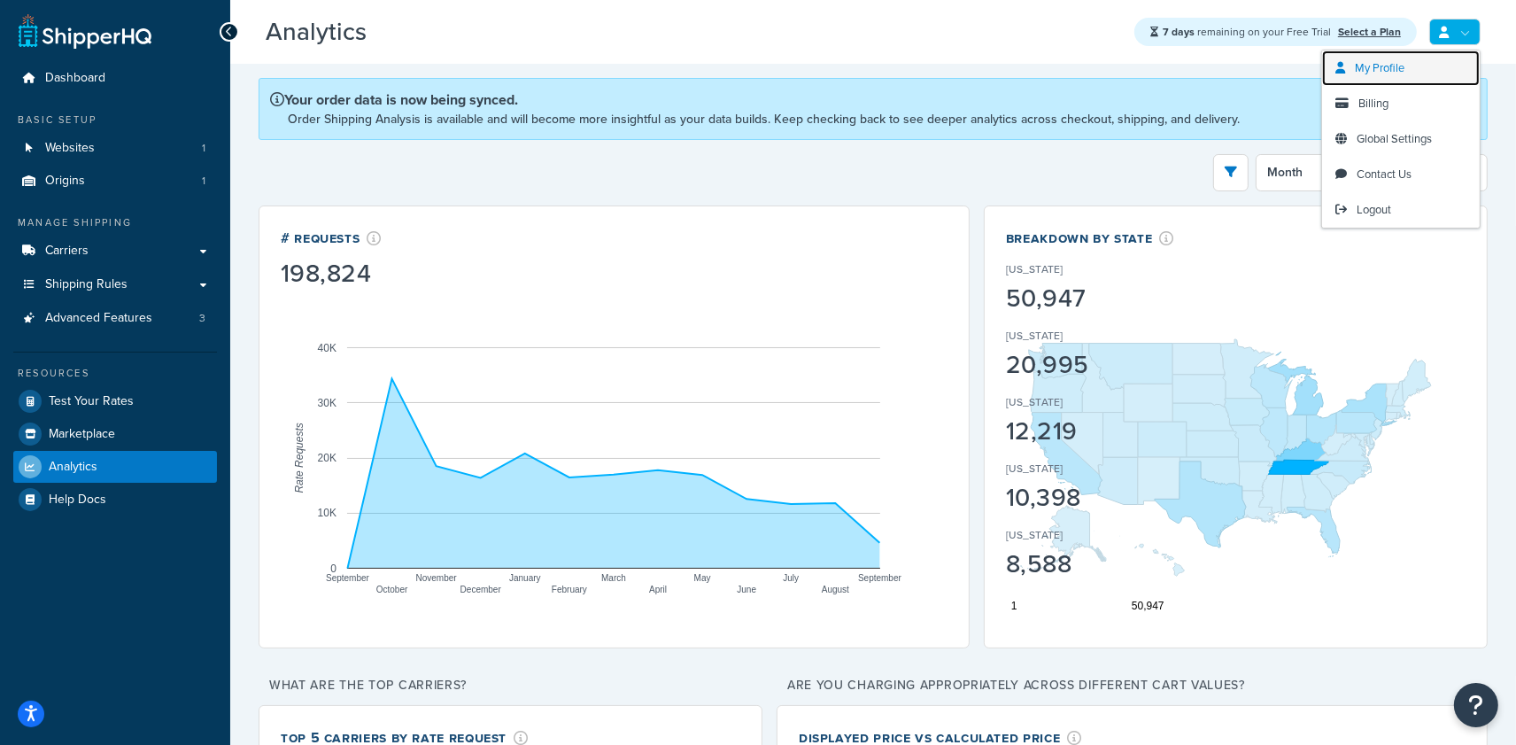
click at [1407, 73] on link "My Profile" at bounding box center [1401, 67] width 158 height 35
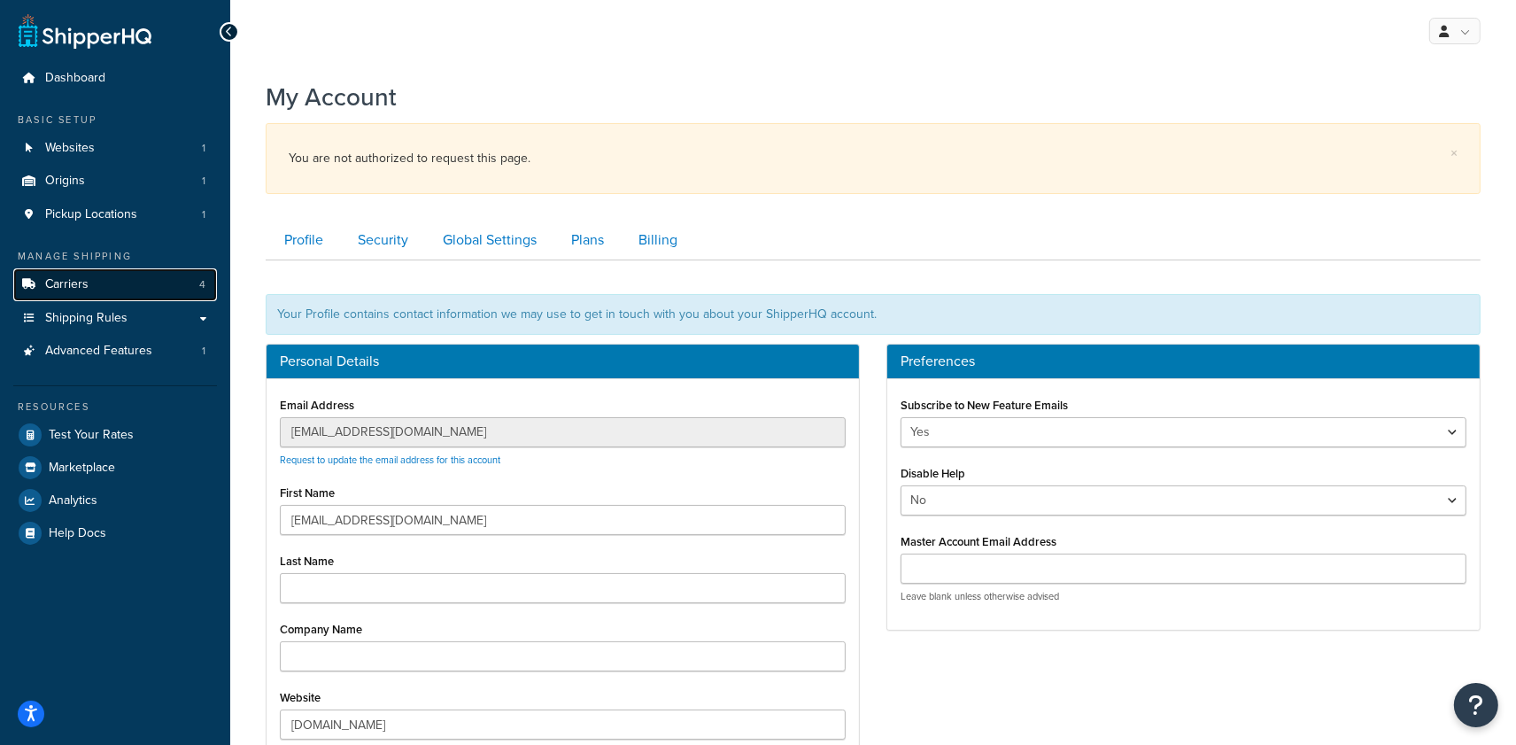
click at [134, 277] on link "Carriers 4" at bounding box center [115, 284] width 204 height 33
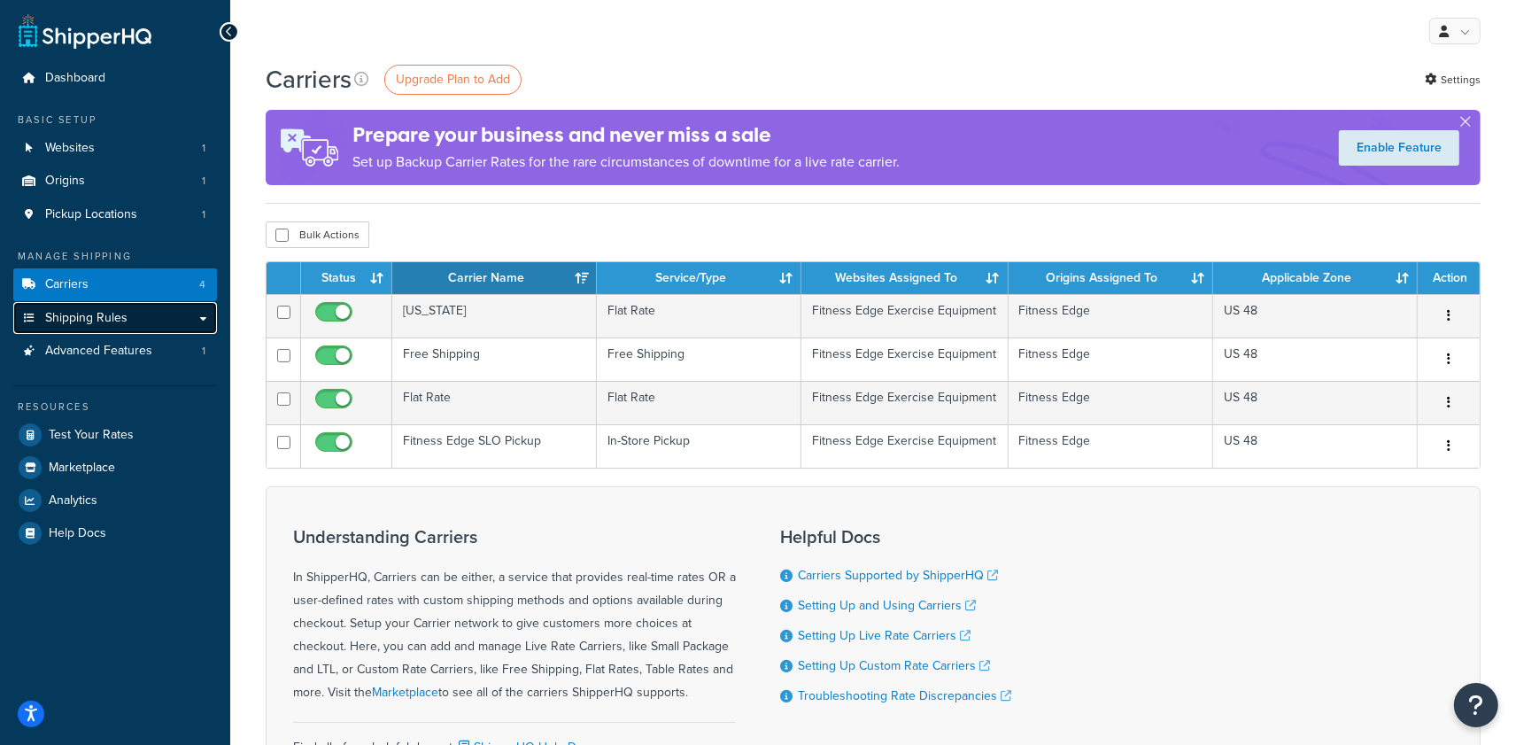
click at [157, 316] on link "Shipping Rules" at bounding box center [115, 318] width 204 height 33
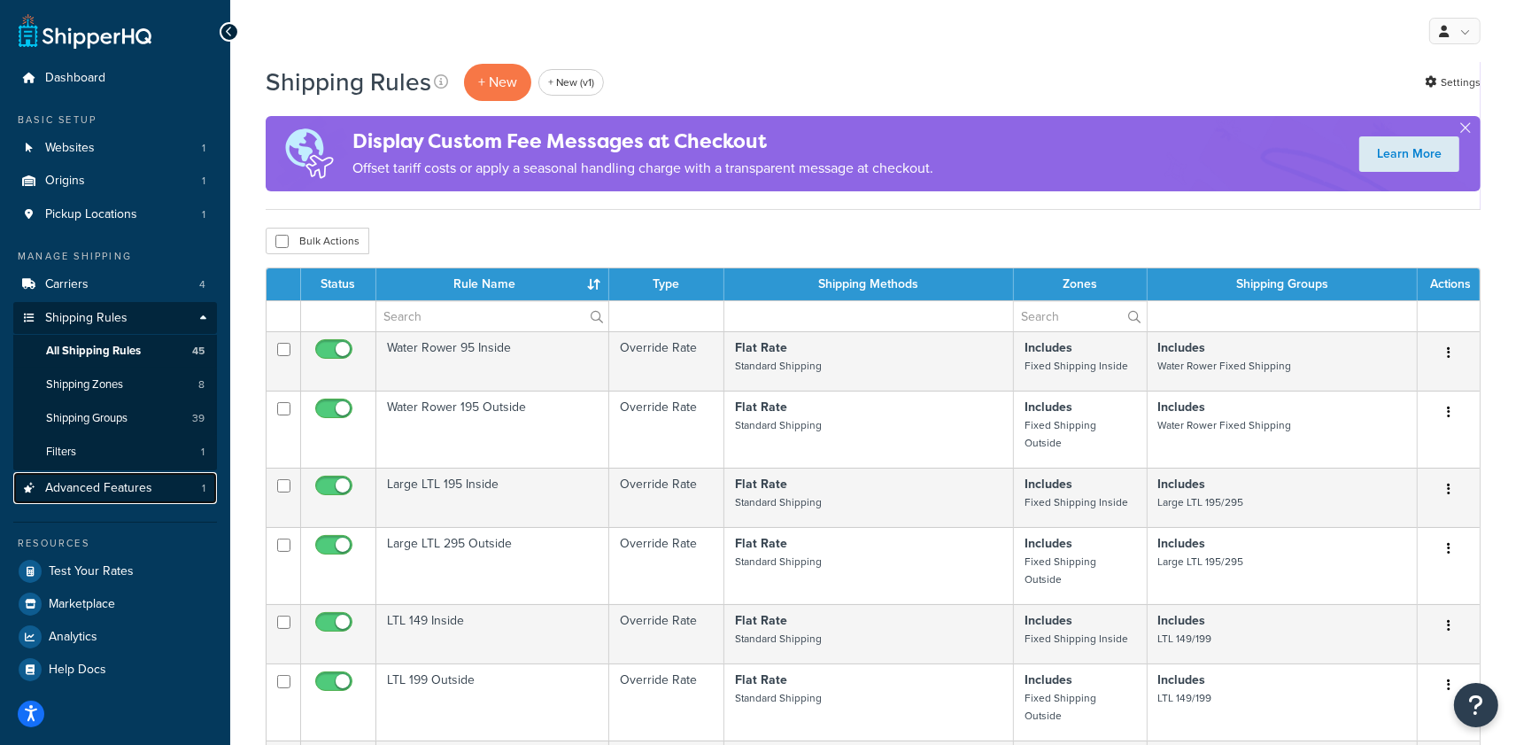
click at [130, 489] on span "Advanced Features" at bounding box center [98, 488] width 107 height 15
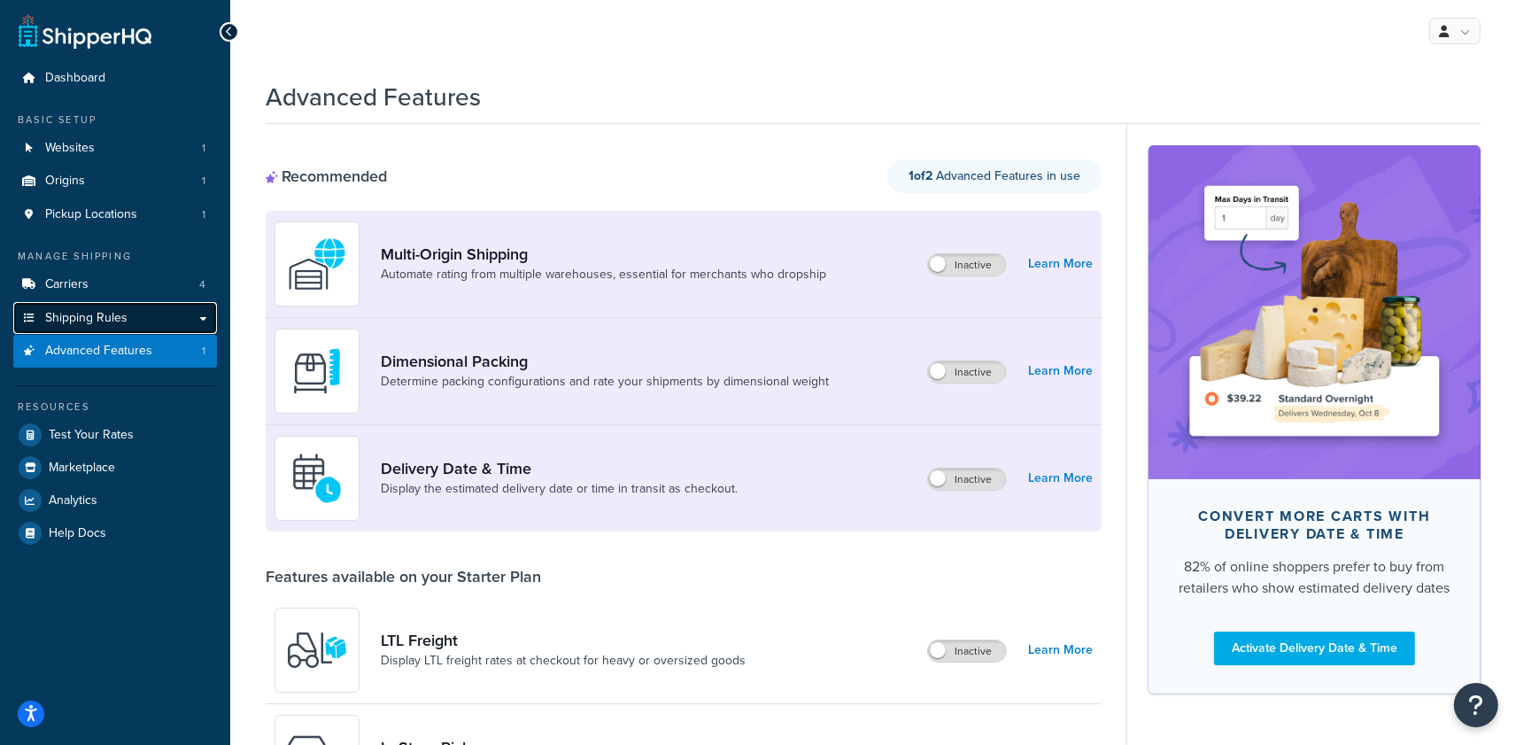
click at [160, 314] on link "Shipping Rules" at bounding box center [115, 318] width 204 height 33
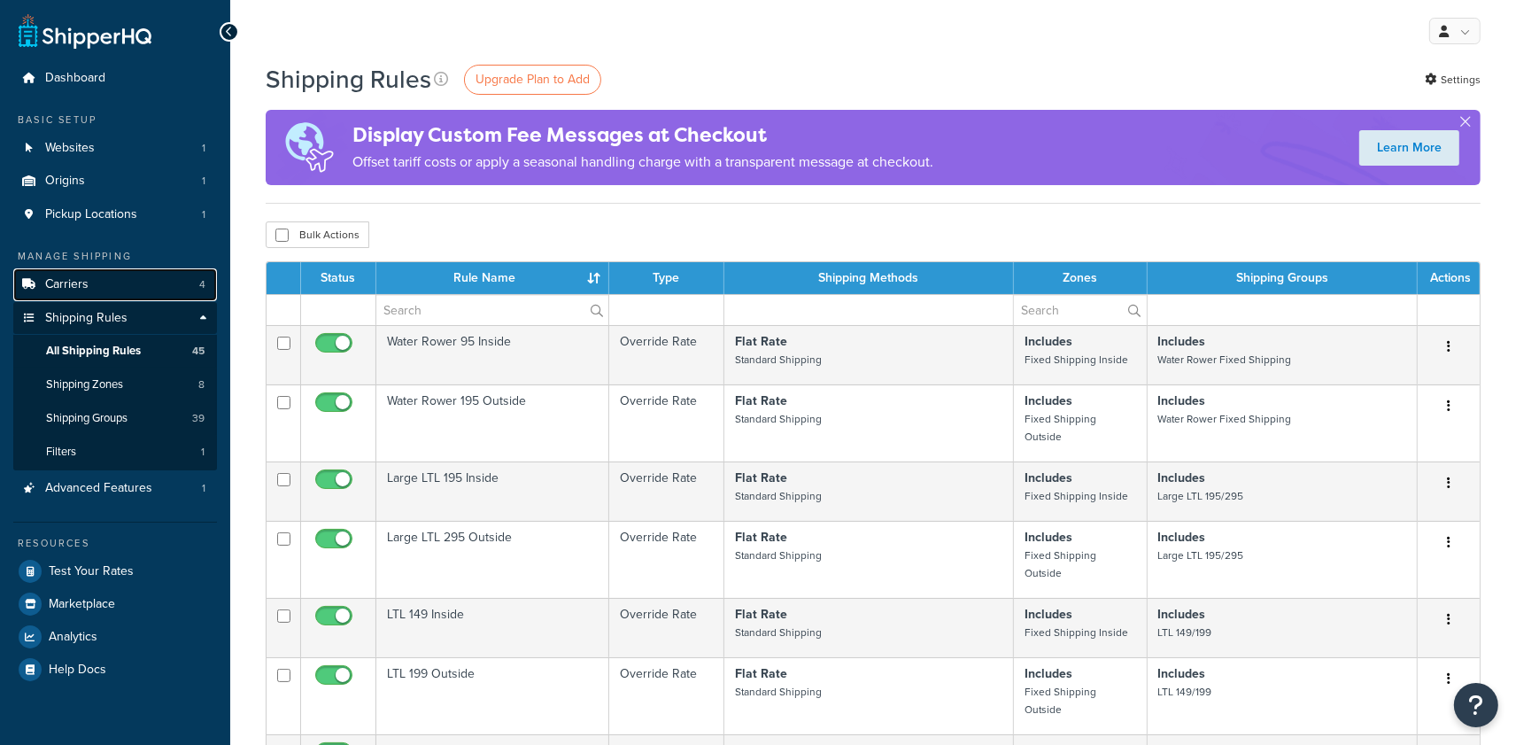
click at [154, 282] on link "Carriers 4" at bounding box center [115, 284] width 204 height 33
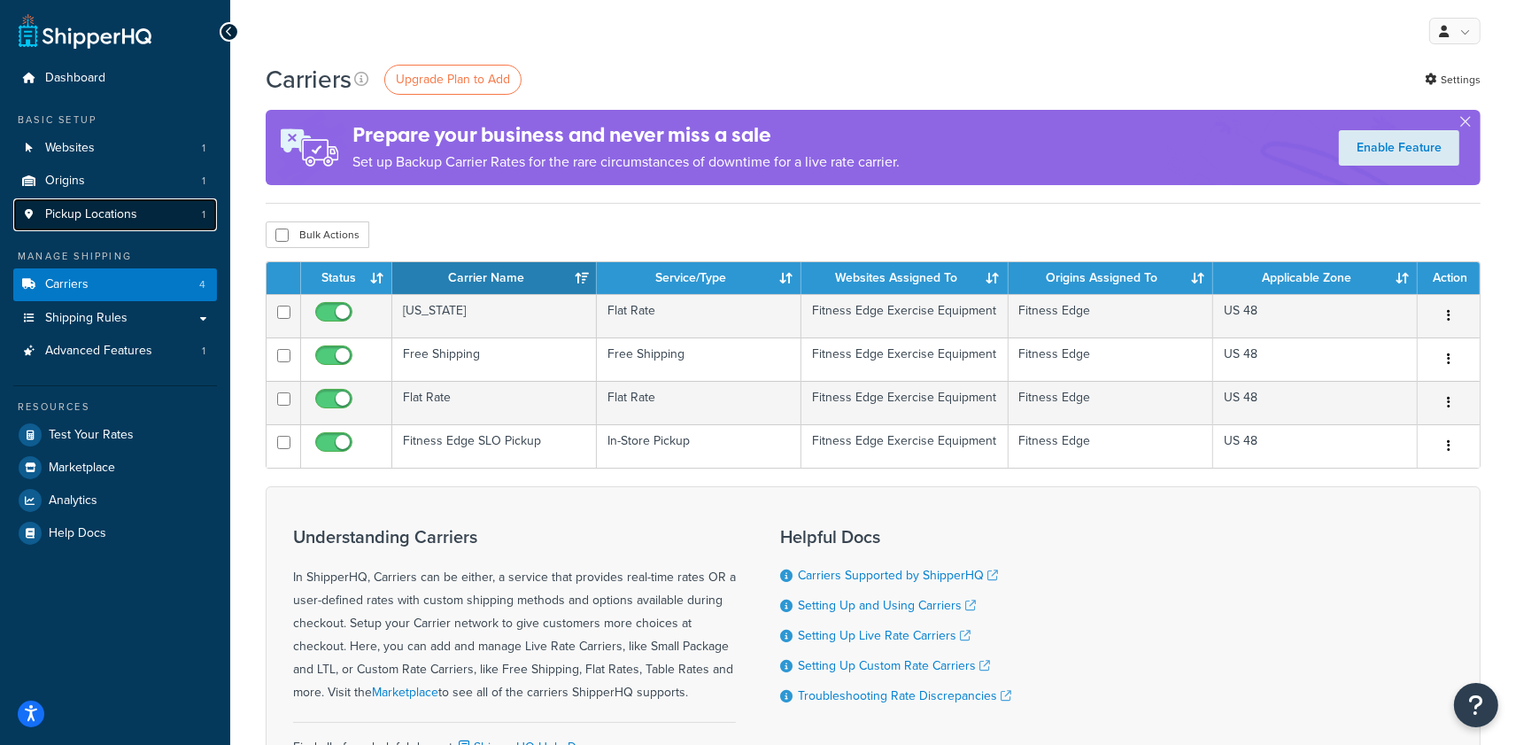
click at [147, 216] on link "Pickup Locations 1" at bounding box center [115, 214] width 204 height 33
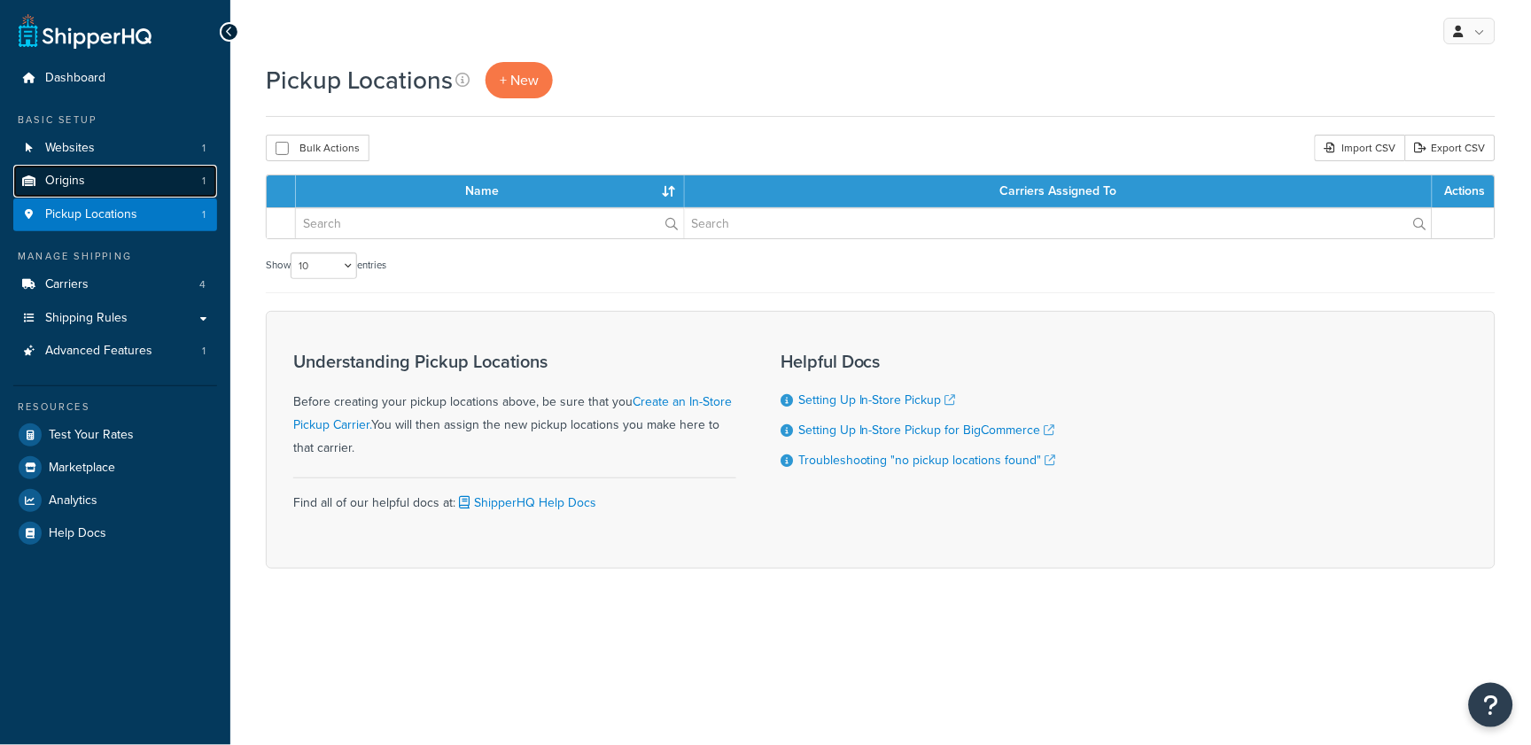
drag, startPoint x: 0, startPoint y: 0, endPoint x: 132, endPoint y: 183, distance: 225.9
click at [132, 183] on link "Origins 1" at bounding box center [115, 181] width 204 height 33
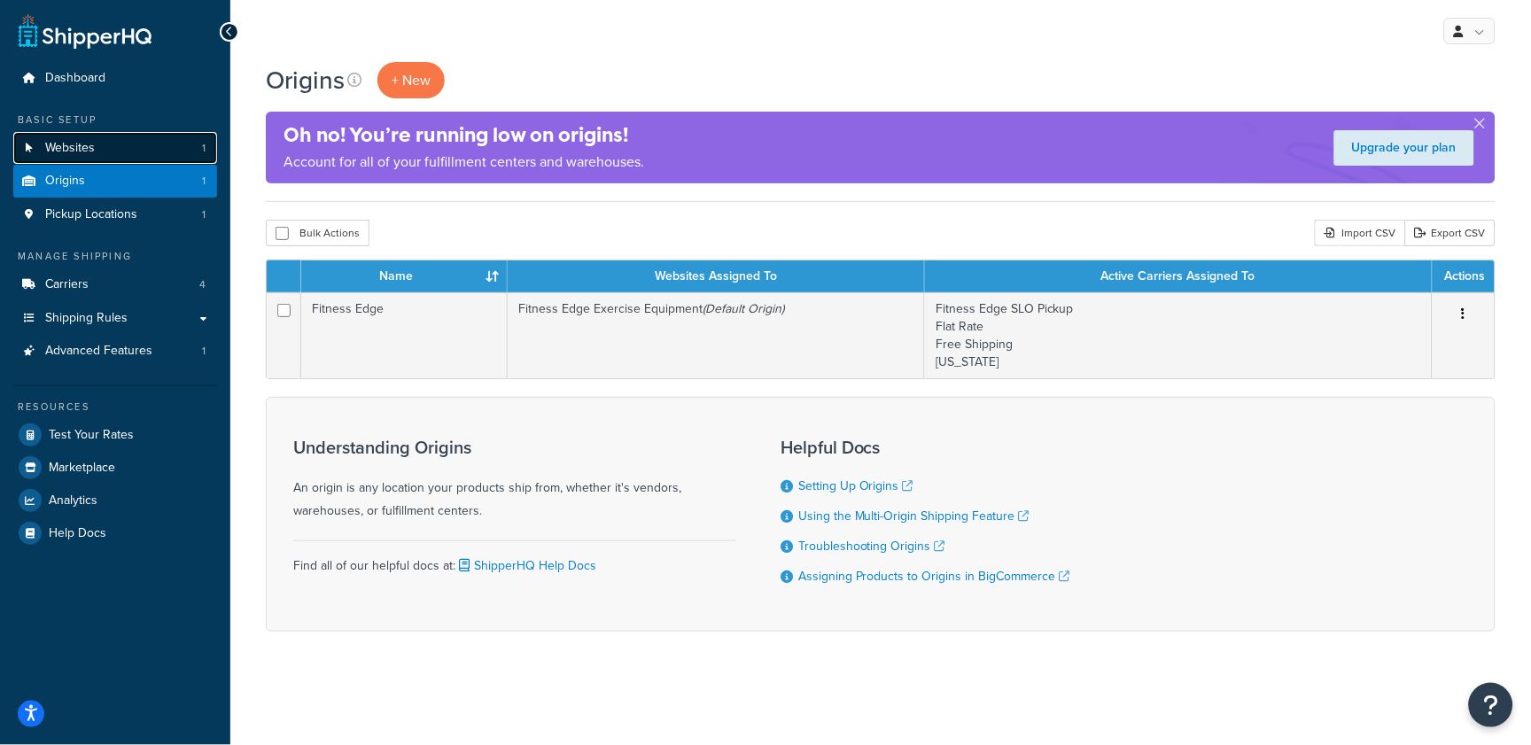
click at [136, 147] on link "Websites 1" at bounding box center [115, 148] width 204 height 33
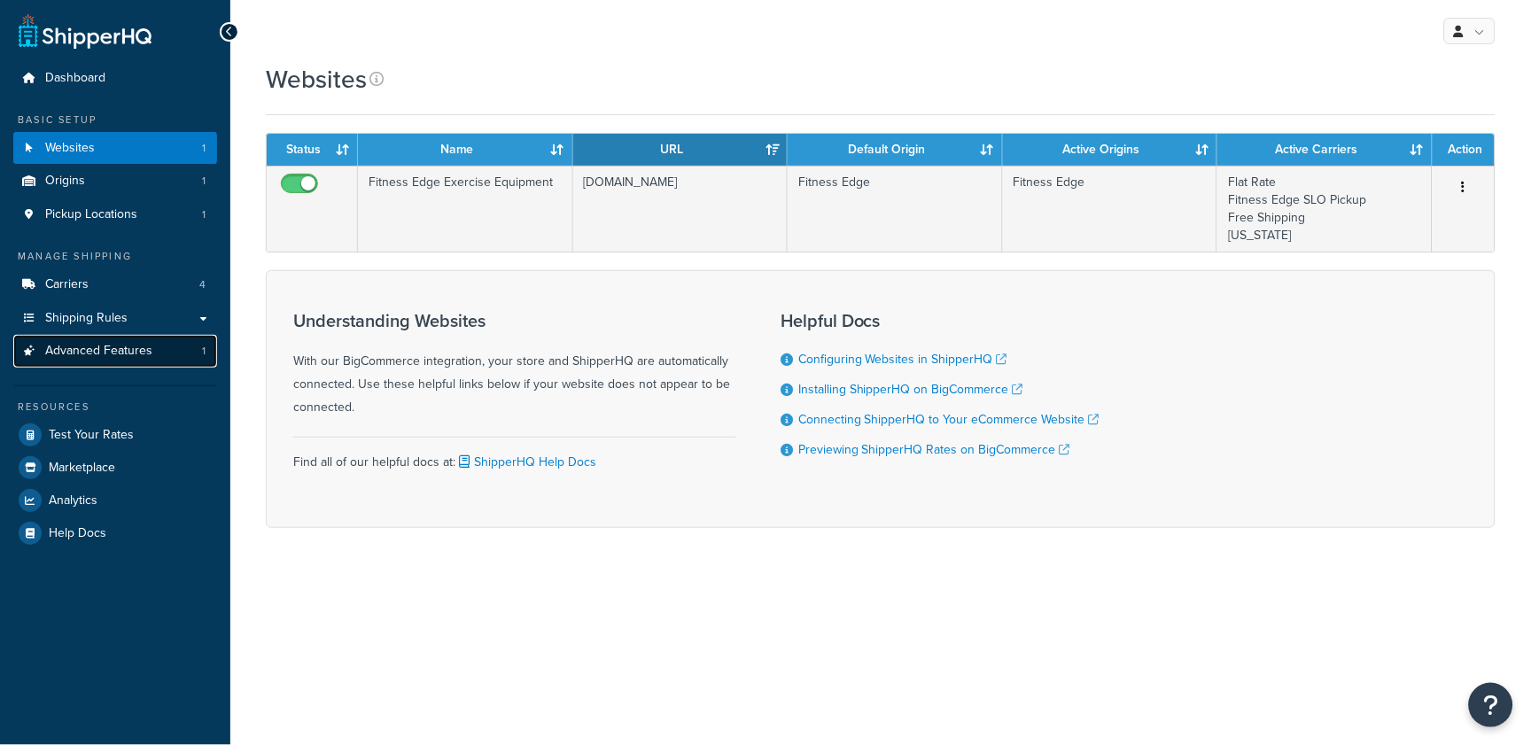
click at [142, 352] on span "Advanced Features" at bounding box center [98, 351] width 107 height 15
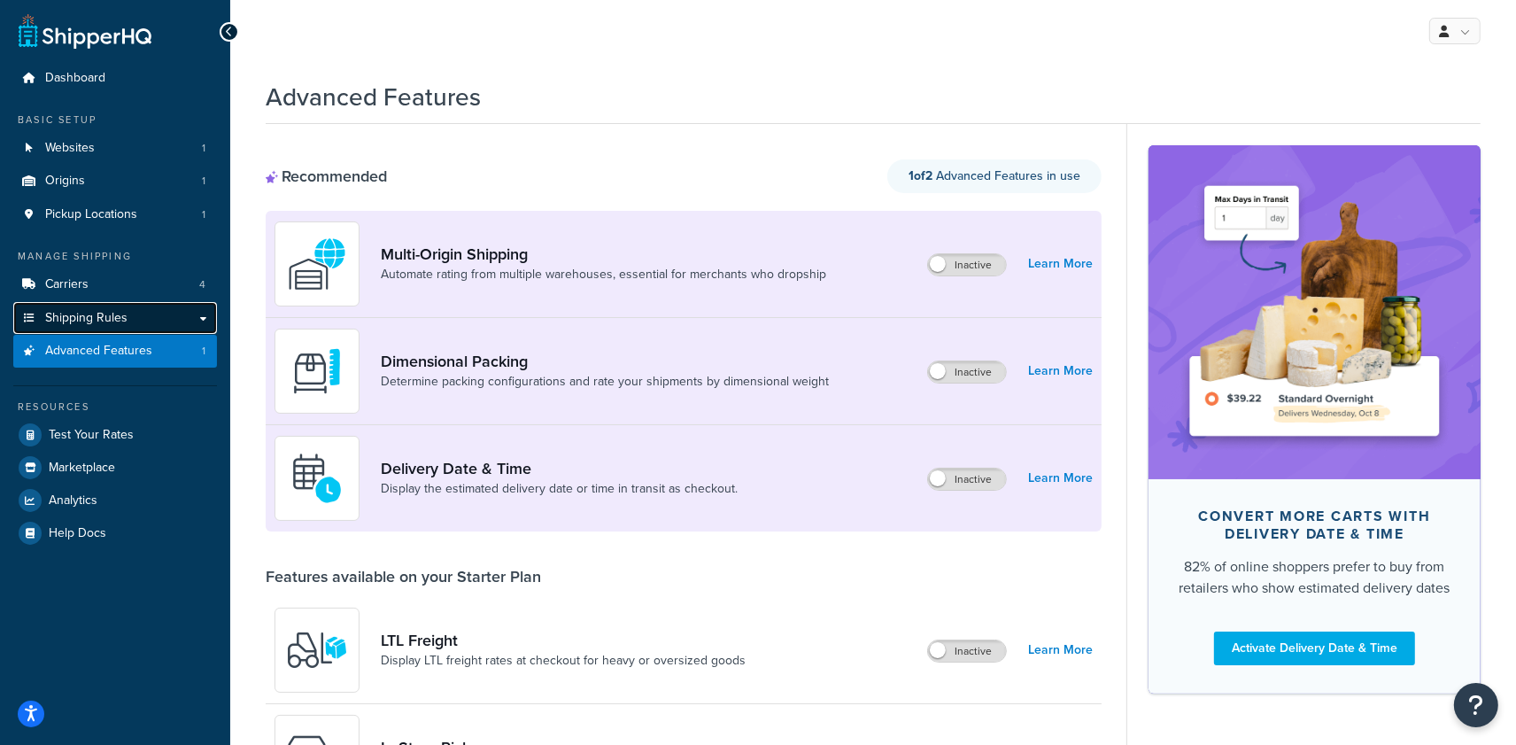
click at [144, 311] on link "Shipping Rules" at bounding box center [115, 318] width 204 height 33
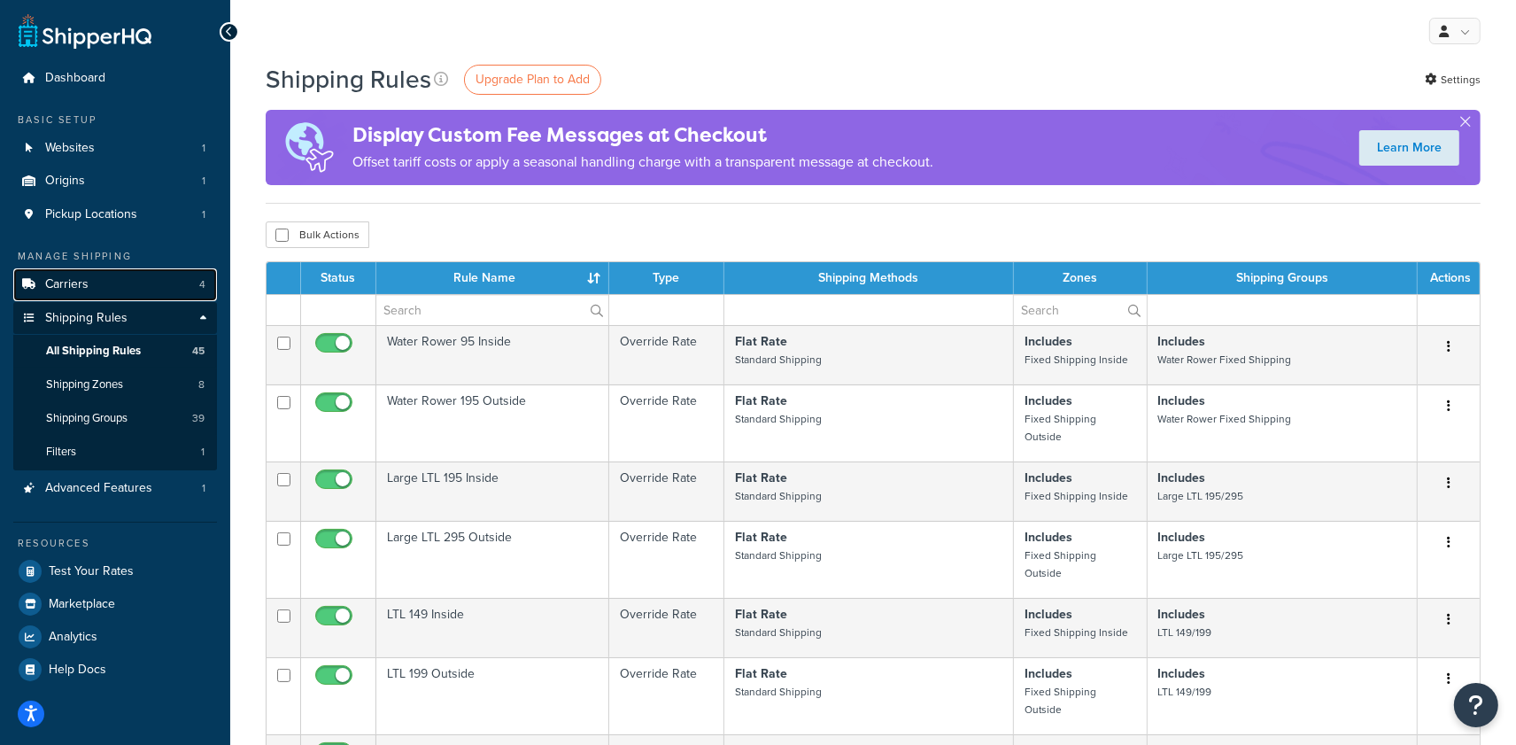
click at [146, 286] on link "Carriers 4" at bounding box center [115, 284] width 204 height 33
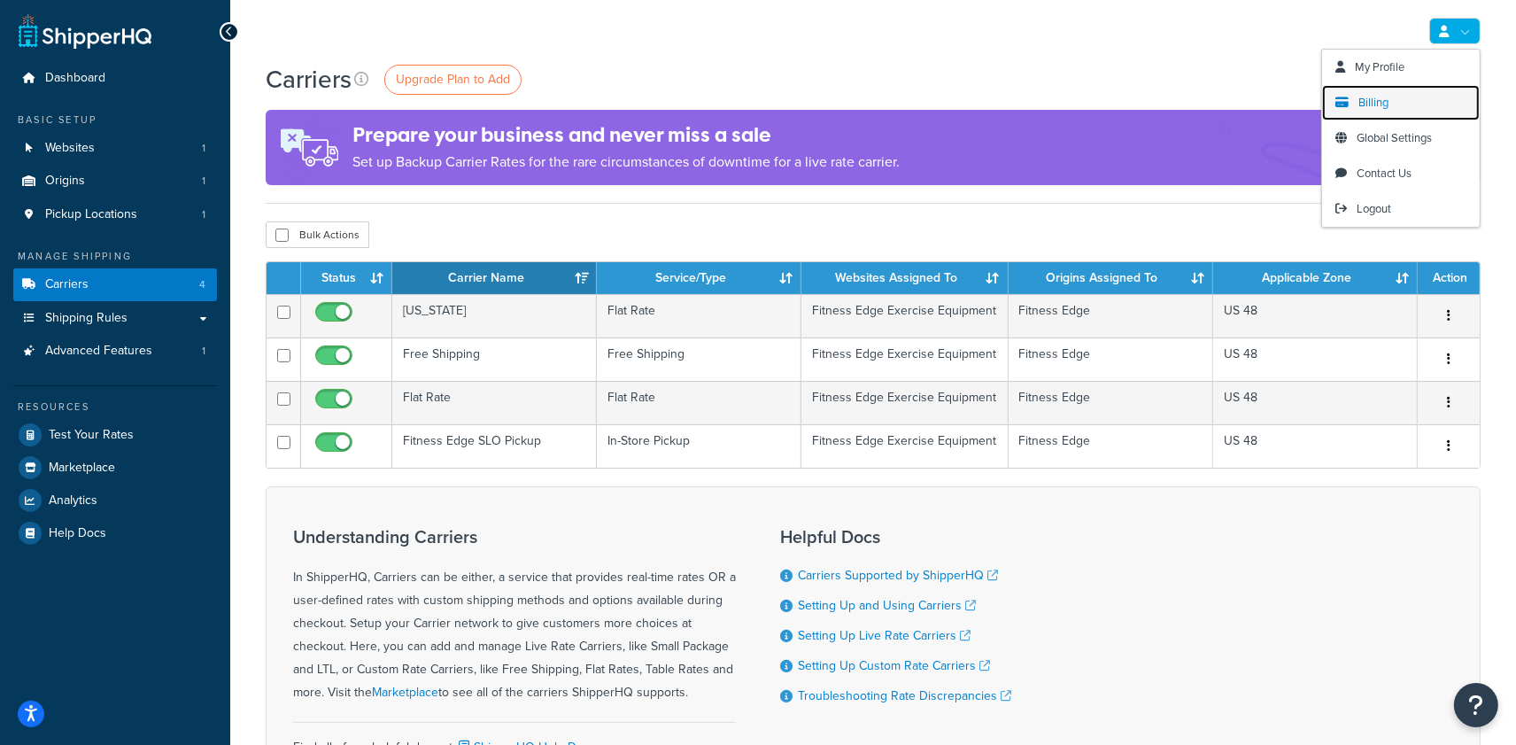
click at [1371, 108] on span "Billing" at bounding box center [1374, 102] width 30 height 17
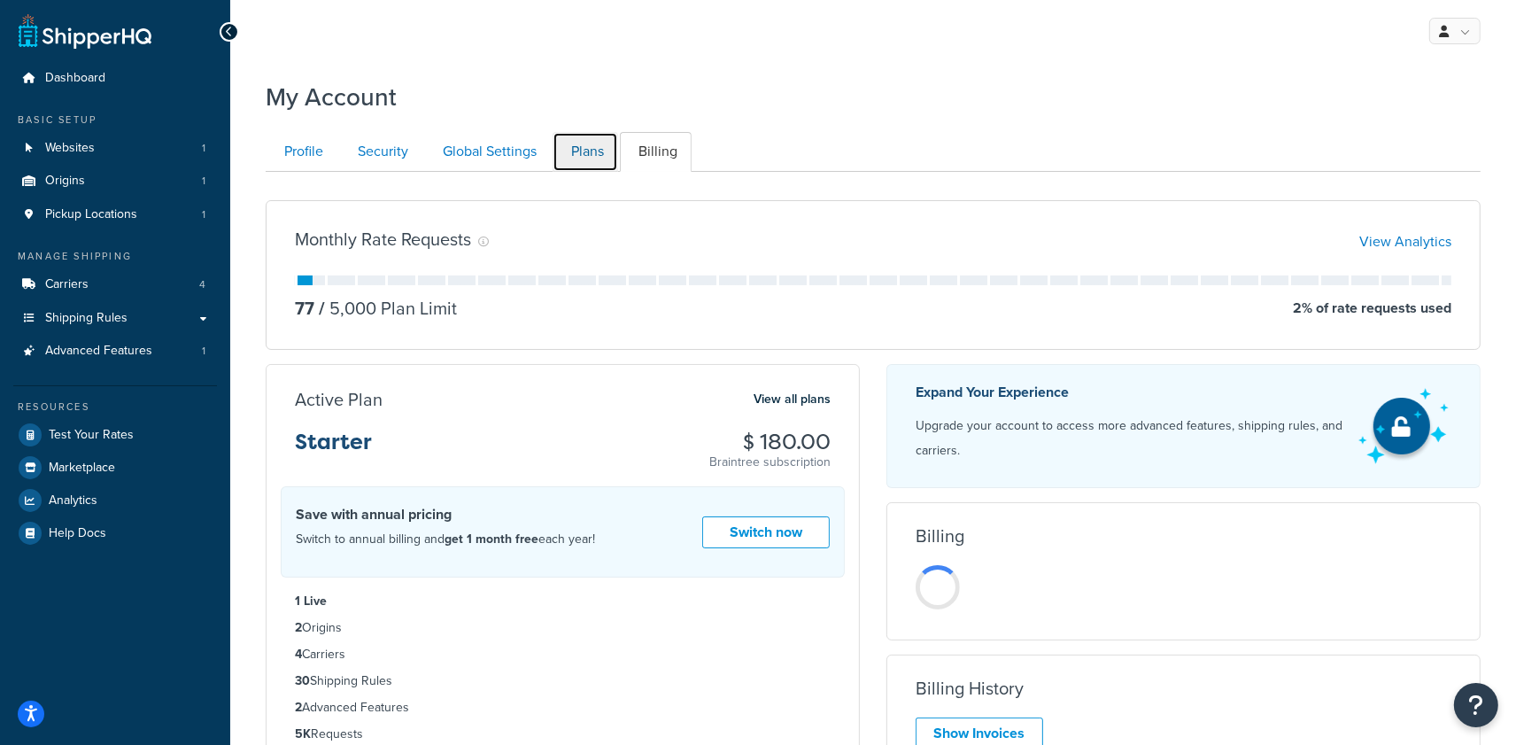
click at [593, 147] on link "Plans" at bounding box center [586, 152] width 66 height 40
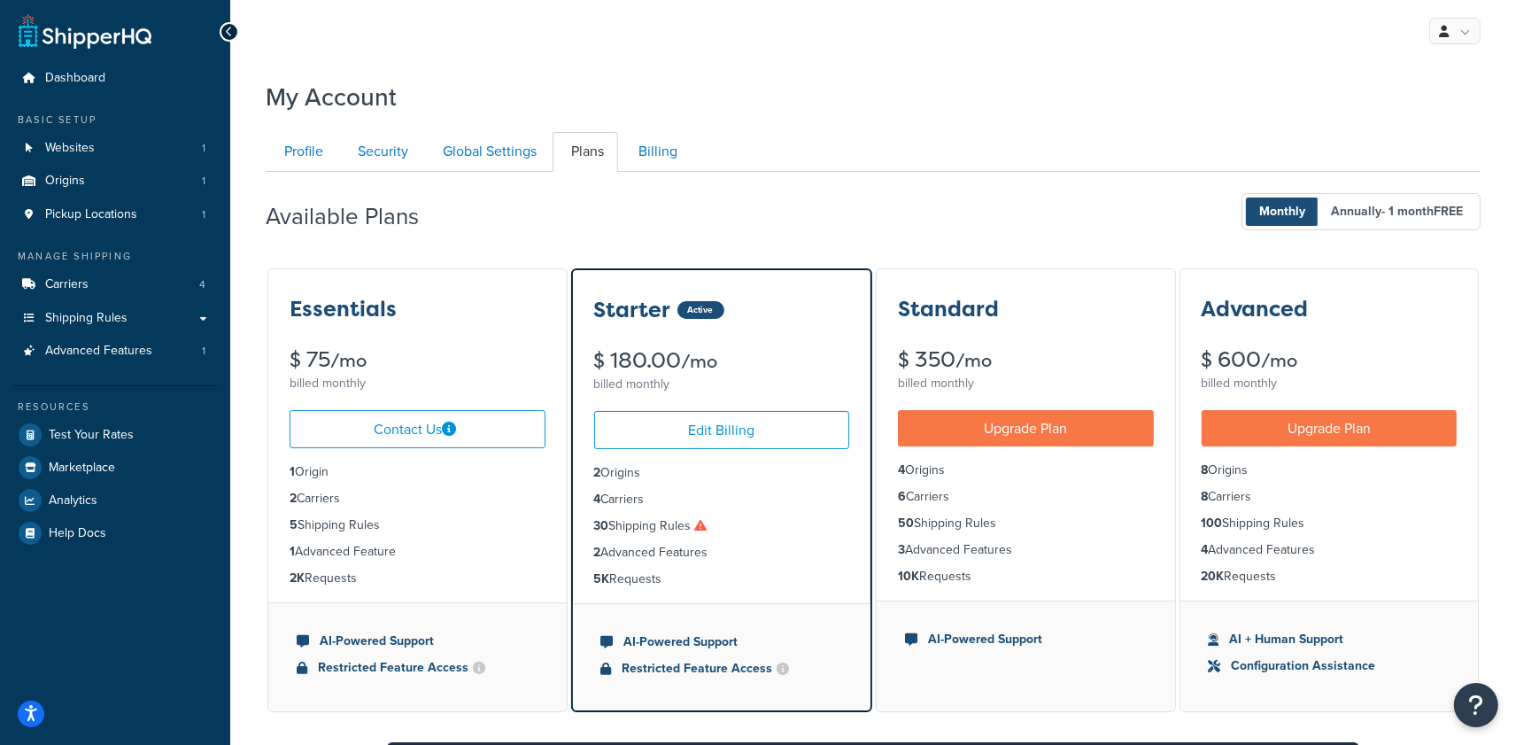
scroll to position [172, 0]
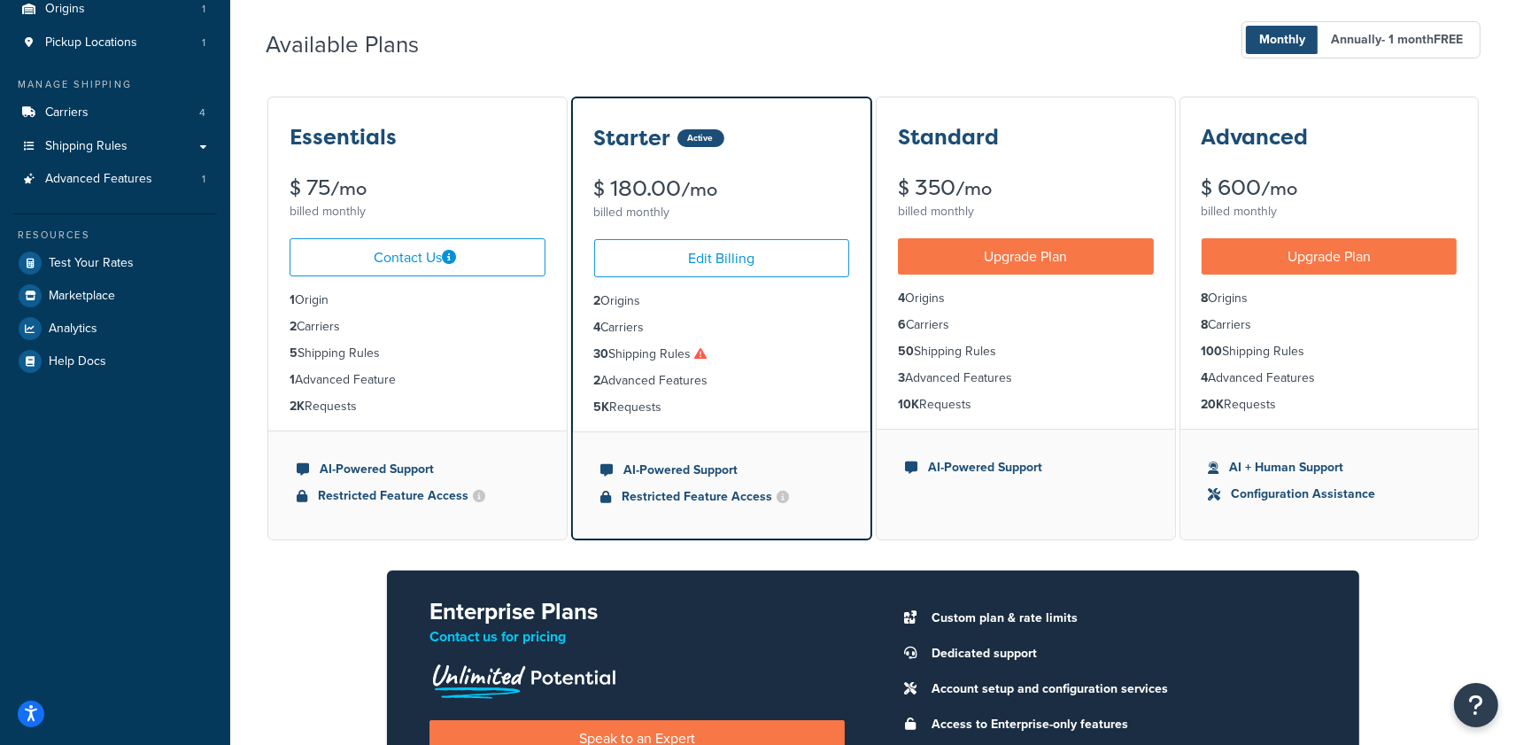
drag, startPoint x: 245, startPoint y: 344, endPoint x: 256, endPoint y: 298, distance: 47.3
click at [256, 298] on div "My Account Contact Us Send Us A Message Contact Information Name * Email * Comp…" at bounding box center [873, 461] width 1286 height 1124
copy ul "1 Origin 2 Carriers 5 Shipping Rules 1 Advanced Feature 2K Requests"
click at [117, 178] on span "Advanced Features" at bounding box center [98, 179] width 107 height 15
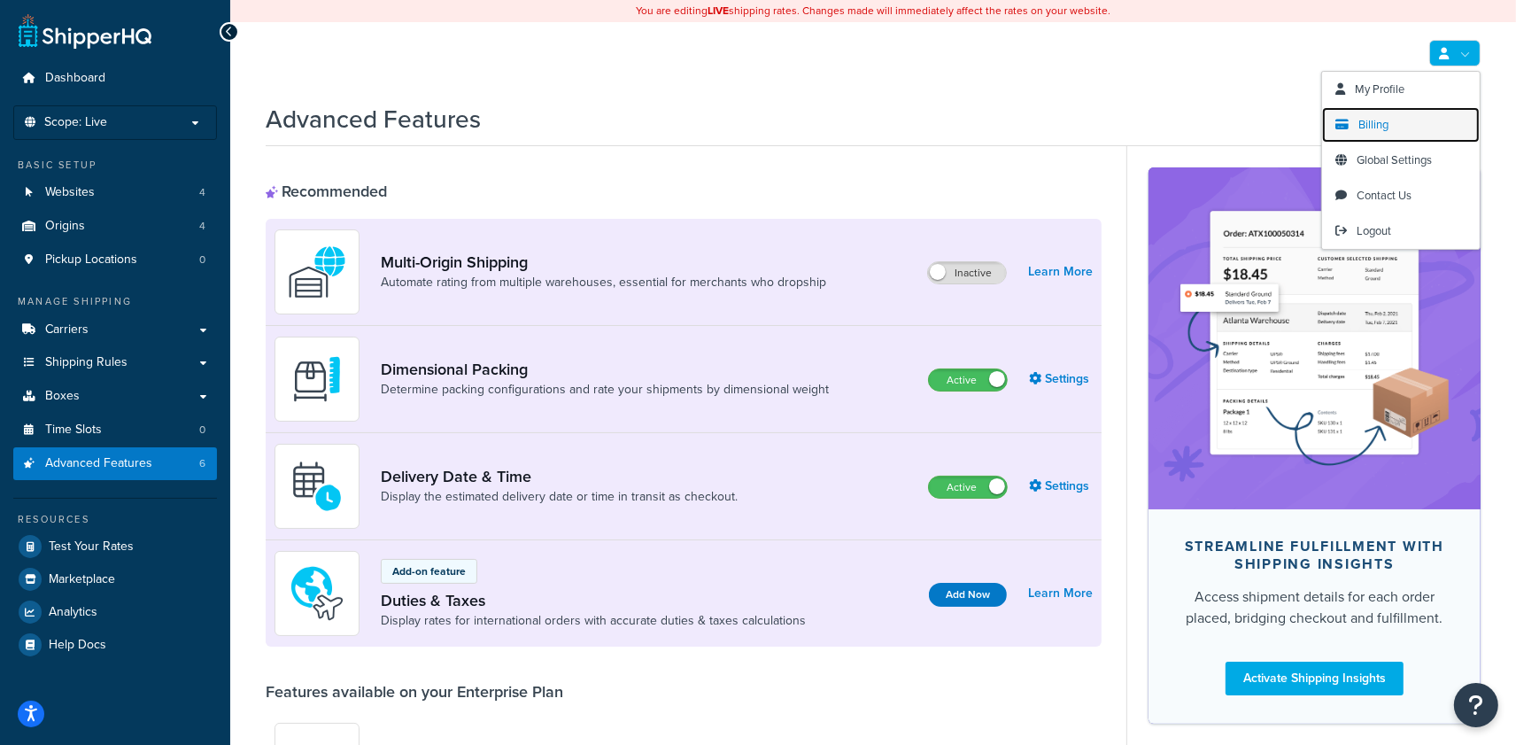
click at [1385, 124] on span "Billing" at bounding box center [1374, 124] width 30 height 17
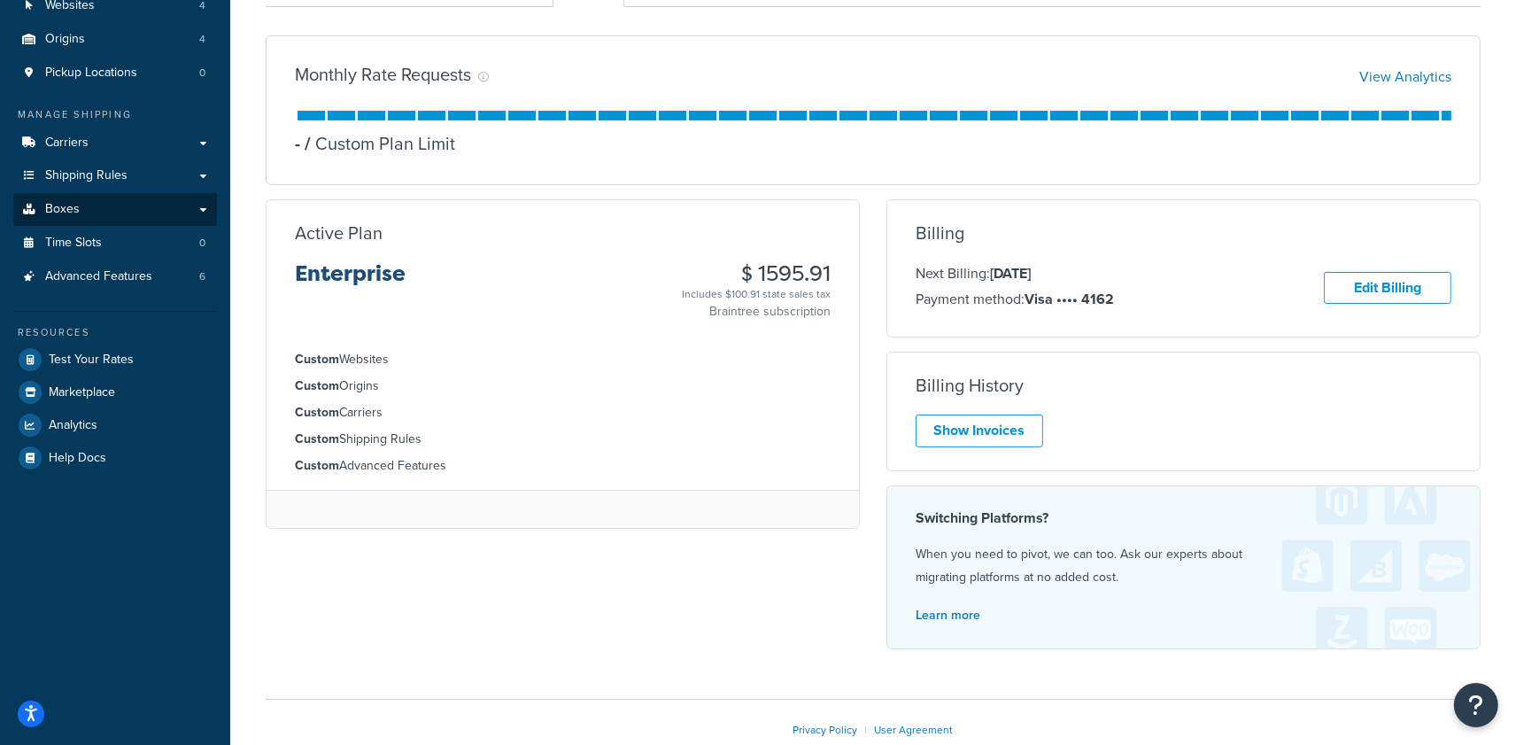
scroll to position [292, 0]
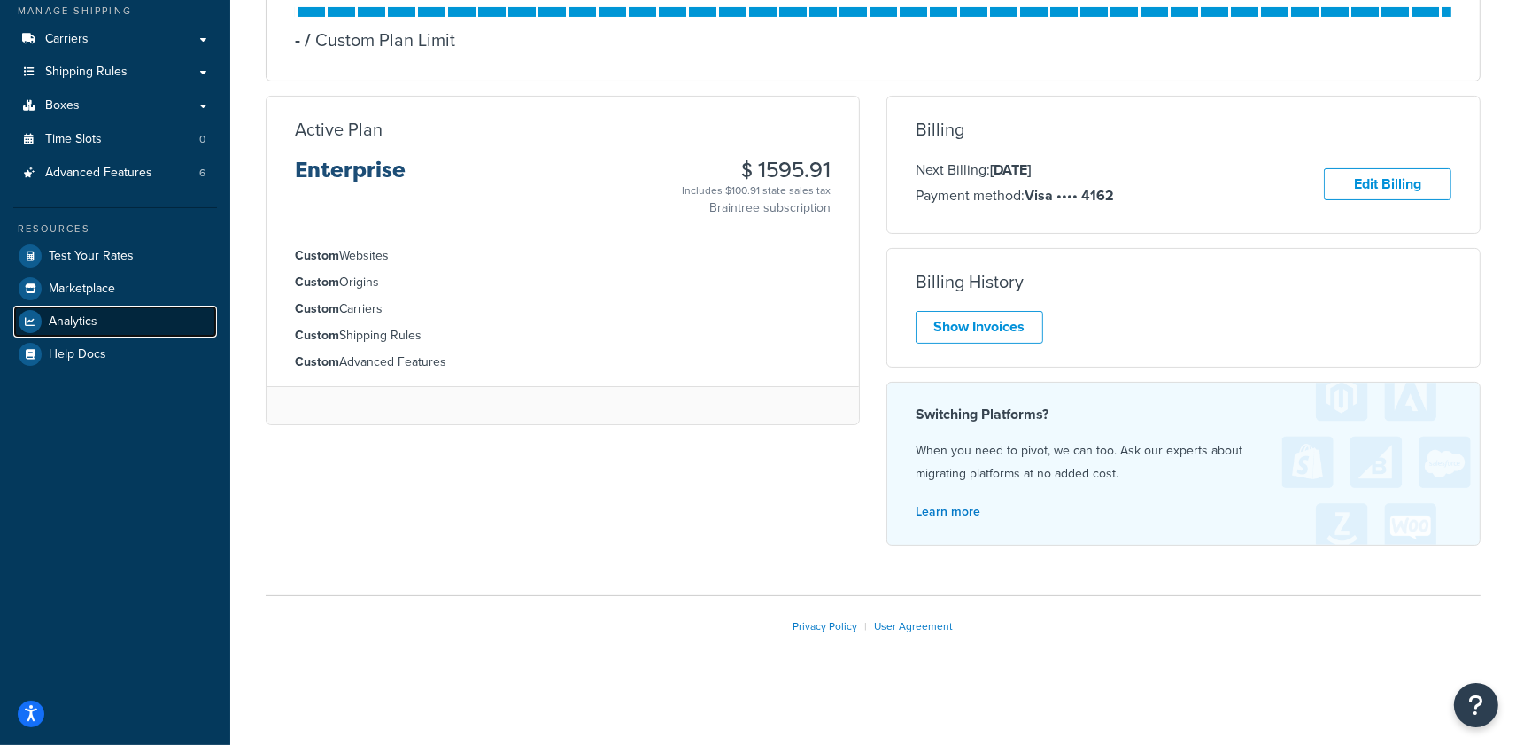
click at [96, 314] on span "Analytics" at bounding box center [73, 321] width 49 height 15
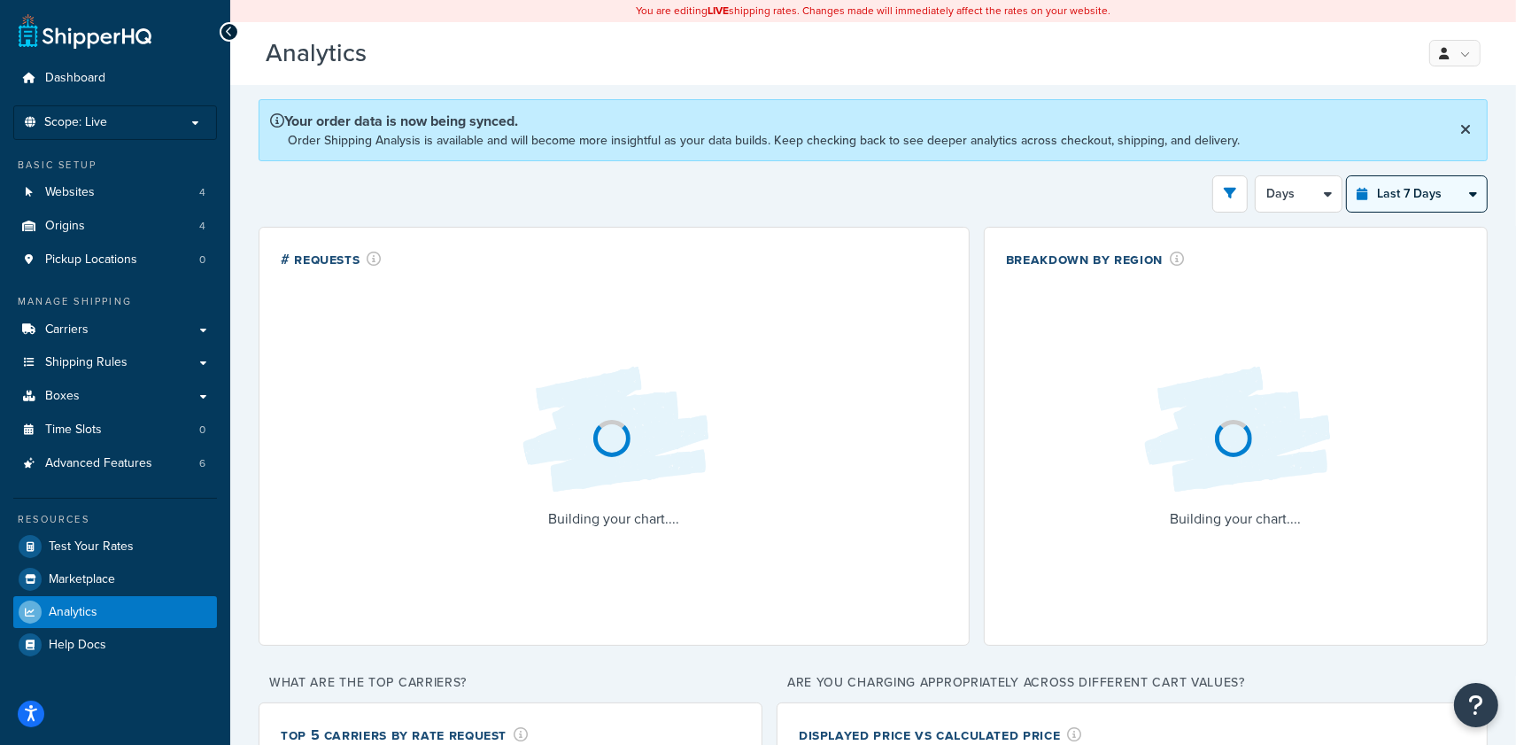
click at [1399, 205] on select "Last 24 Hours Last 7 Days Last 30 Days Last 3 Months Last 6 Months Last 12 Mont…" at bounding box center [1417, 193] width 140 height 35
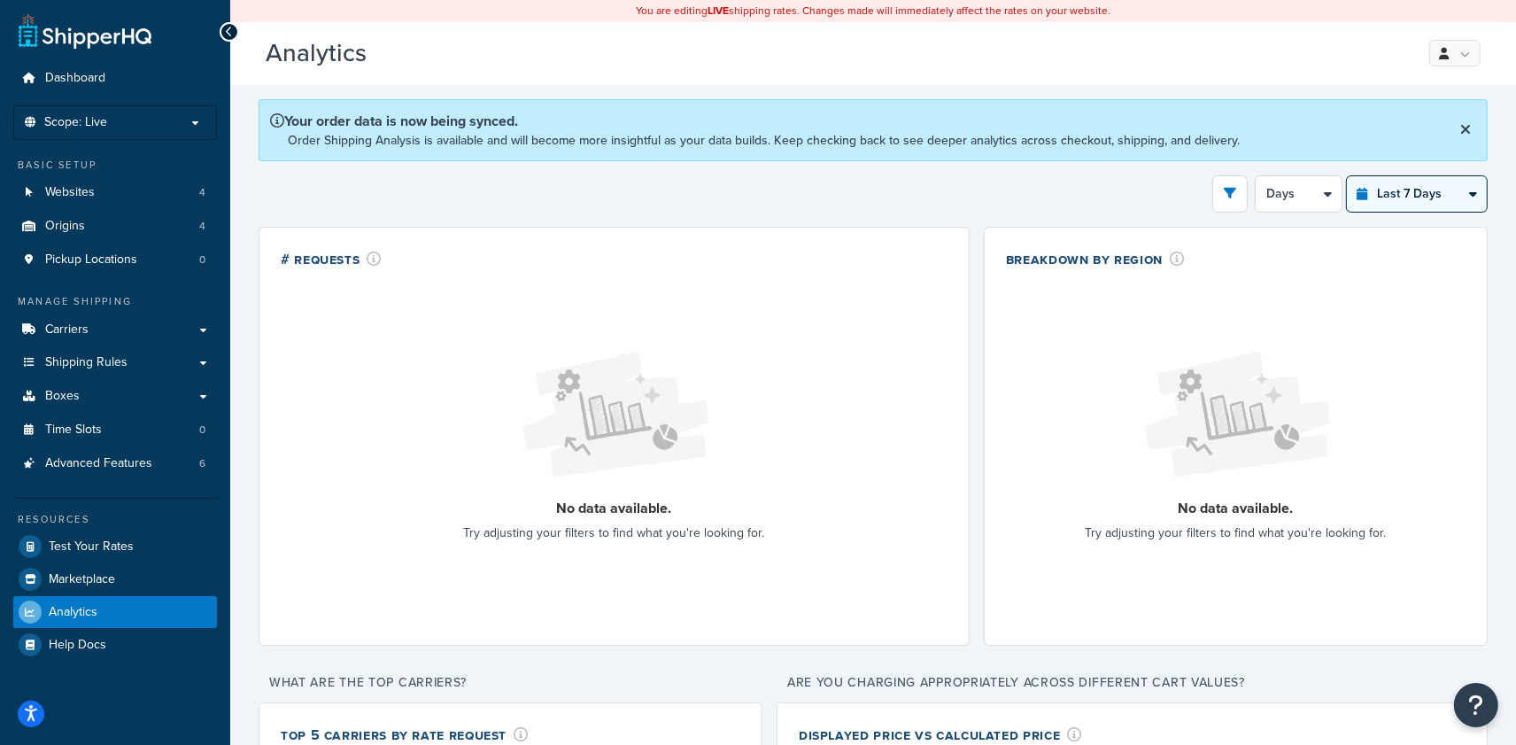
select select "last_year"
click at [1347, 176] on select "Last 24 Hours Last 7 Days Last 30 Days Last 3 Months Last 6 Months Last 12 Mont…" at bounding box center [1417, 193] width 140 height 35
select select "1M"
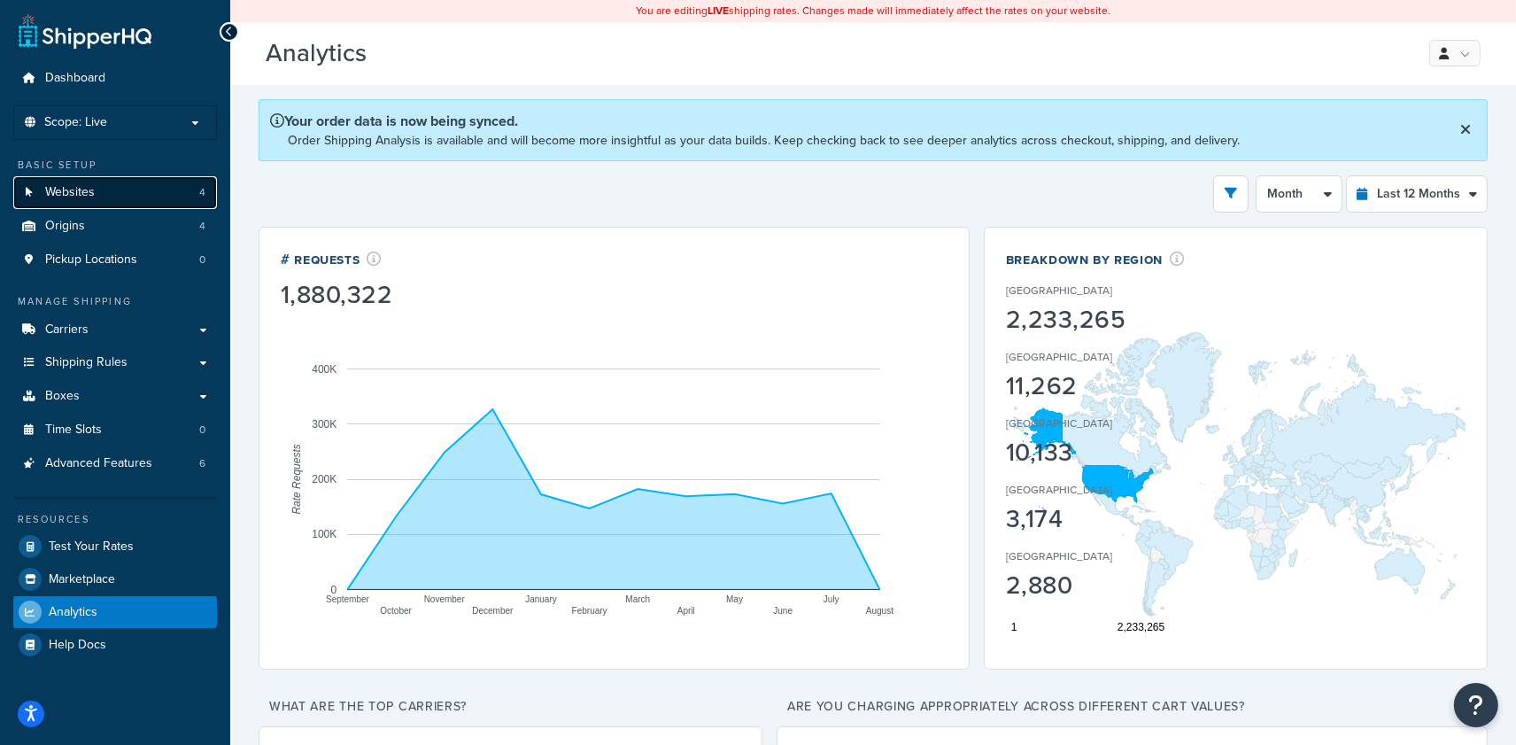
click at [107, 187] on link "Websites 4" at bounding box center [115, 192] width 204 height 33
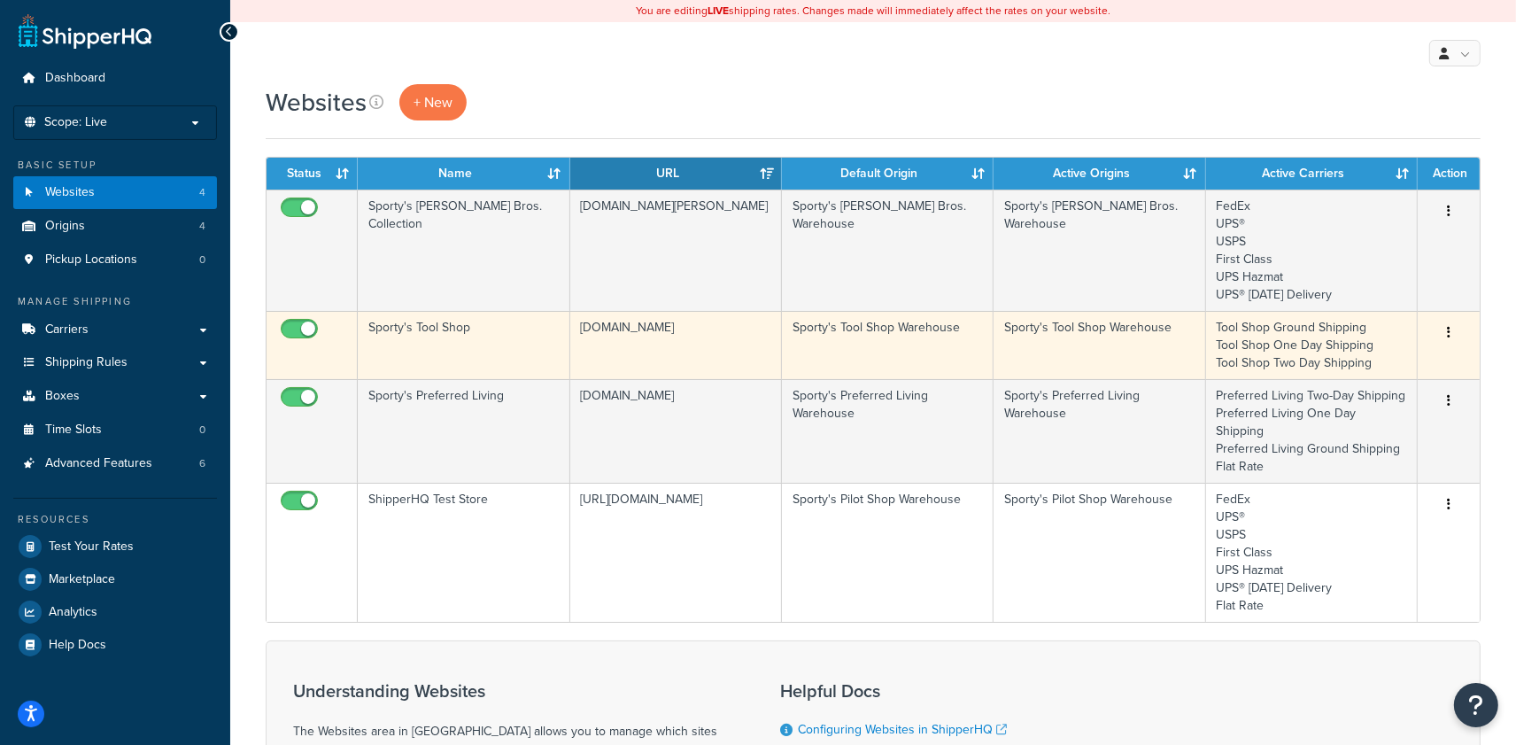
click at [635, 344] on td "www.sportystoolshop.com" at bounding box center [676, 345] width 212 height 68
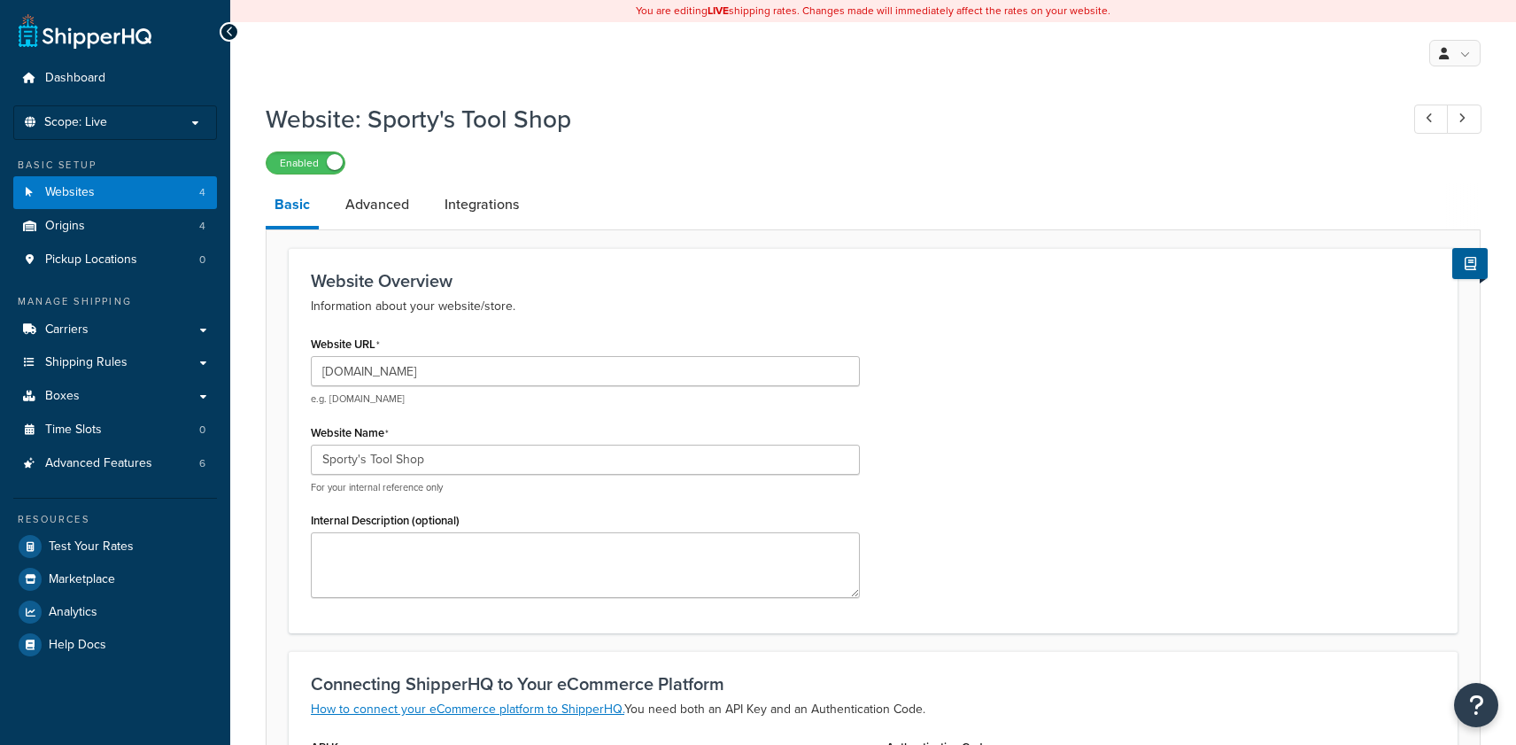
select select "139490"
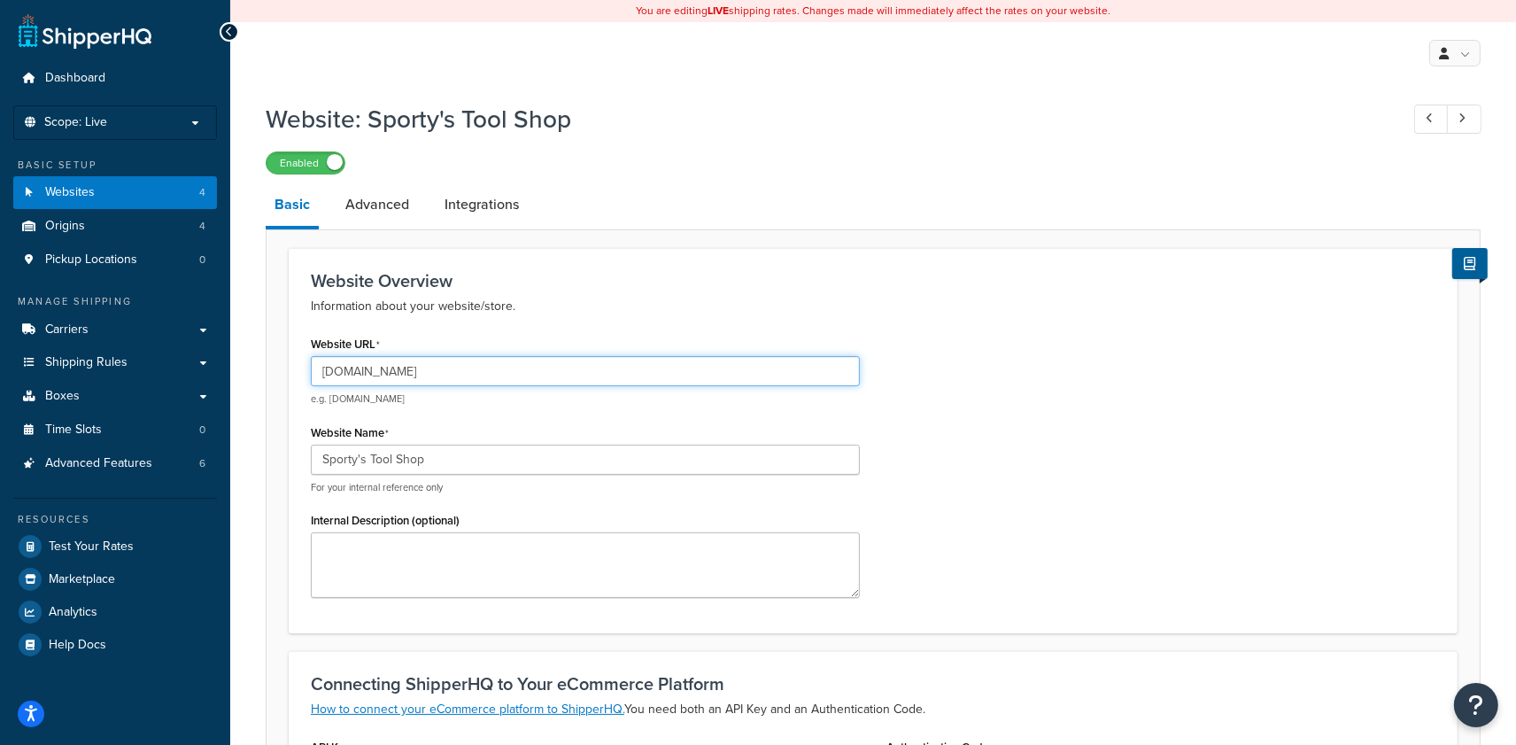
click at [512, 376] on input "[DOMAIN_NAME]" at bounding box center [585, 371] width 549 height 30
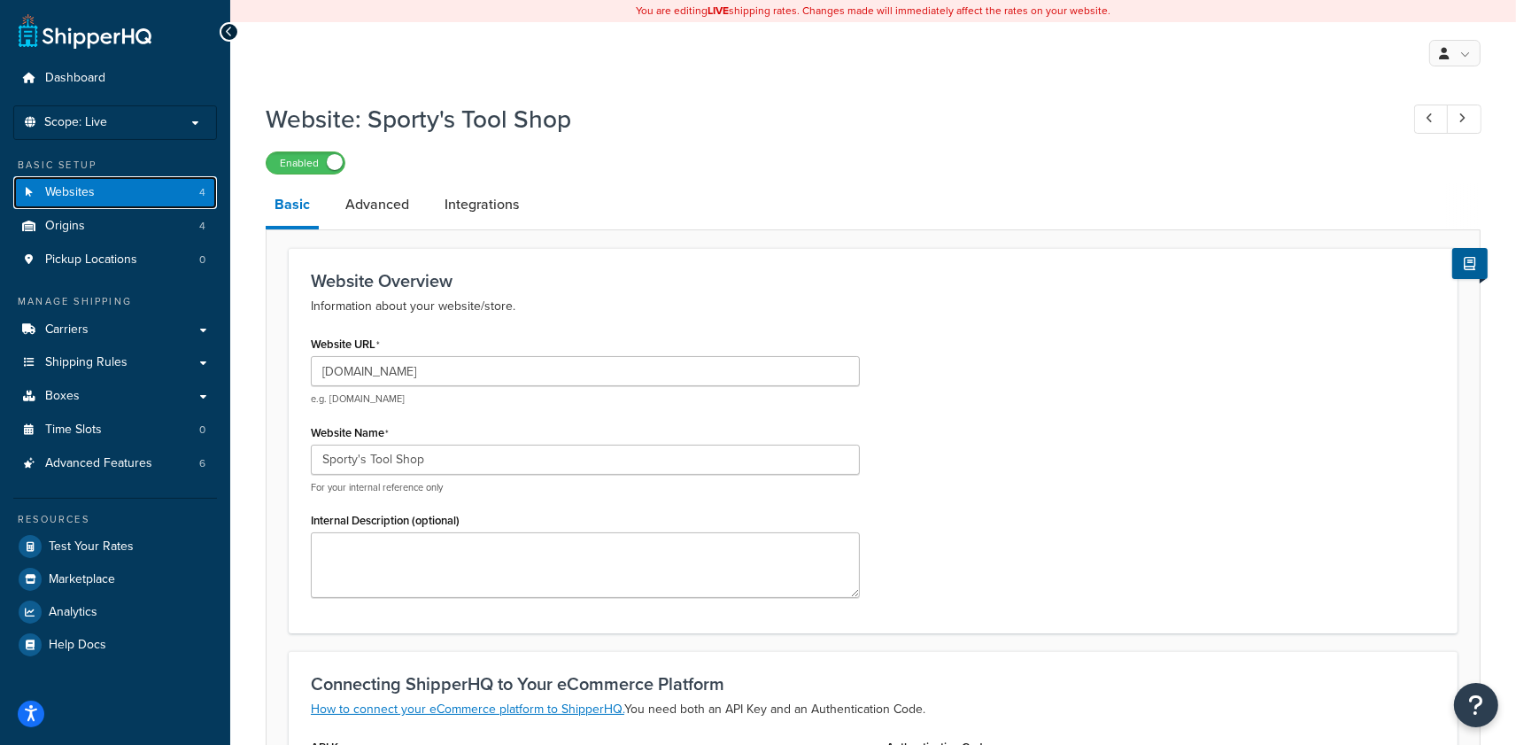
click at [179, 190] on link "Websites 4" at bounding box center [115, 192] width 204 height 33
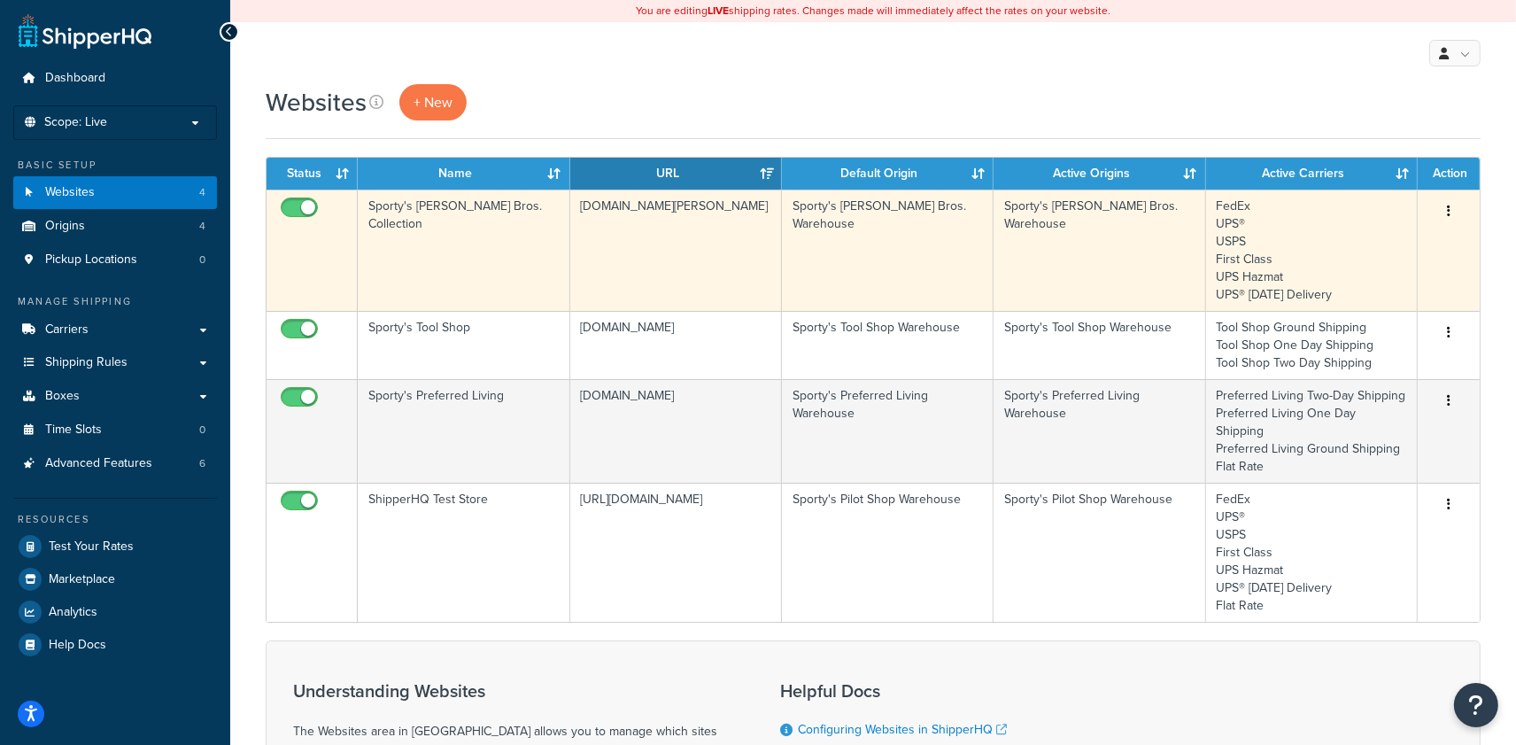
click at [604, 252] on td "[DOMAIN_NAME][PERSON_NAME]" at bounding box center [676, 250] width 212 height 121
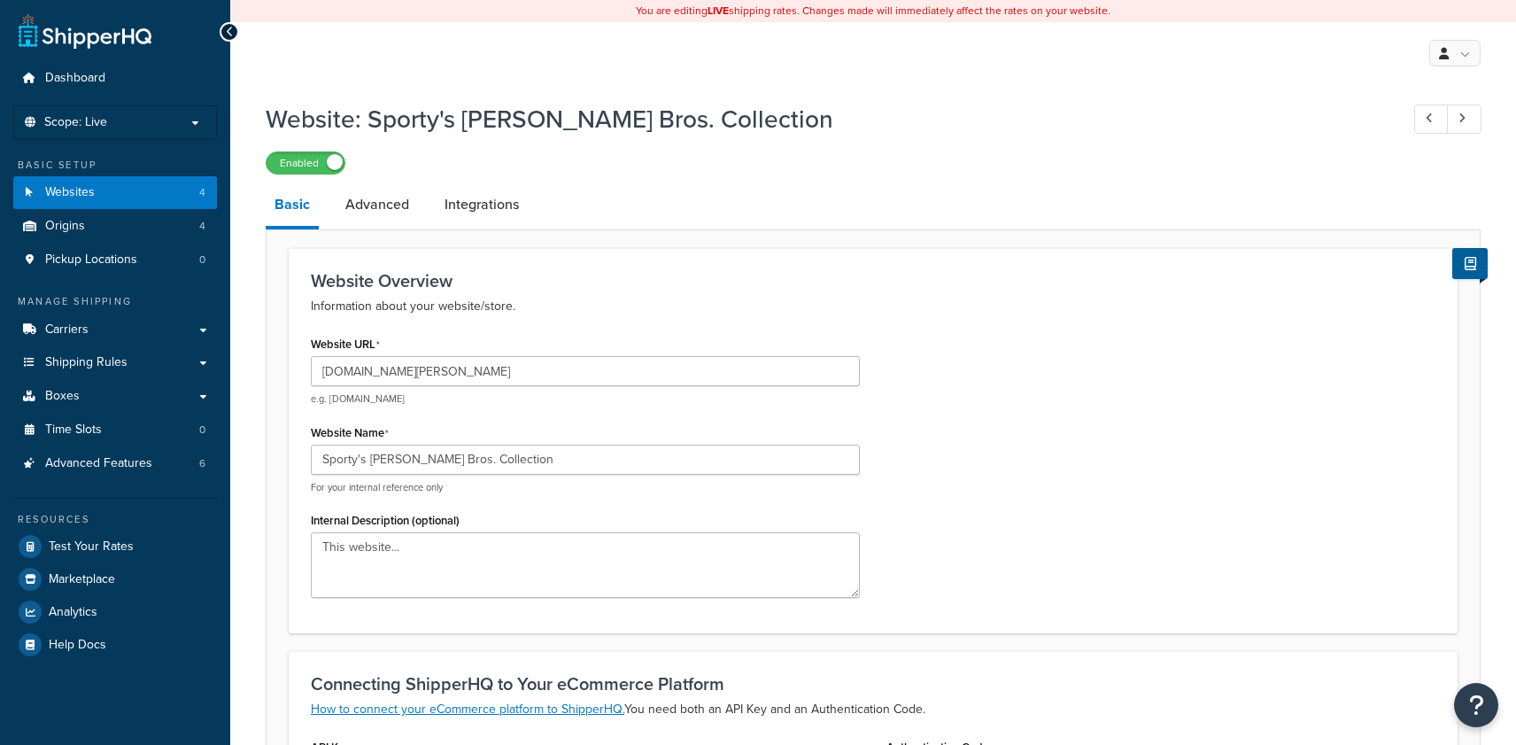
select select "139489"
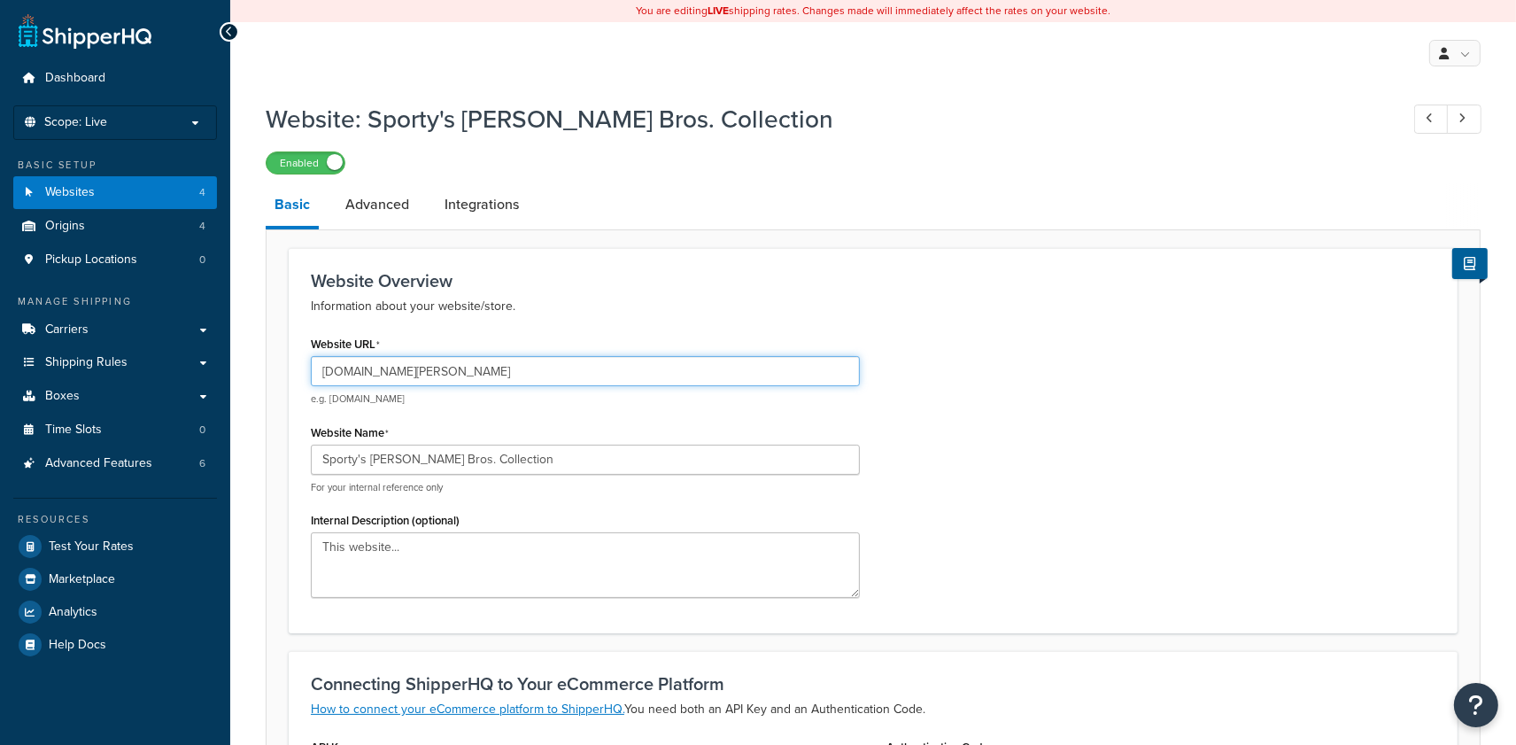
click at [471, 381] on input "[DOMAIN_NAME][PERSON_NAME]" at bounding box center [585, 371] width 549 height 30
click at [471, 378] on input "[DOMAIN_NAME][PERSON_NAME]" at bounding box center [585, 371] width 549 height 30
